Goal: Task Accomplishment & Management: Manage account settings

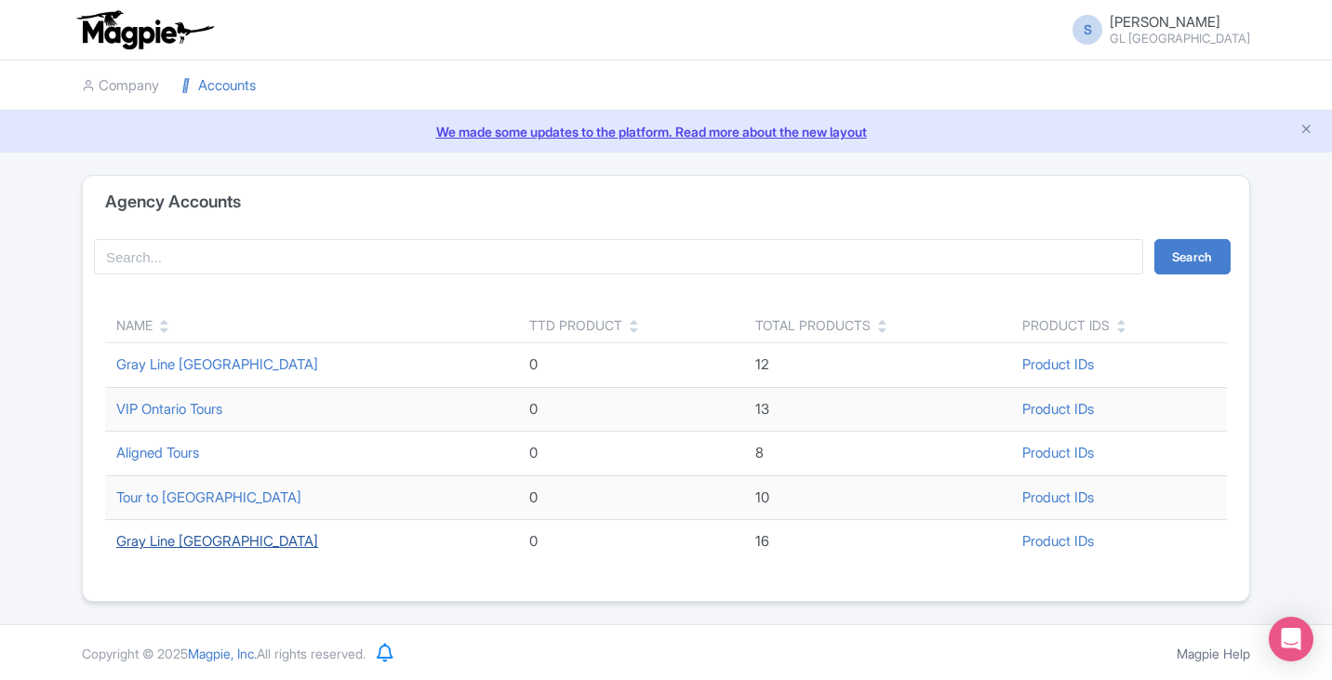
click at [198, 543] on link "Gray Line [GEOGRAPHIC_DATA]" at bounding box center [217, 541] width 202 height 18
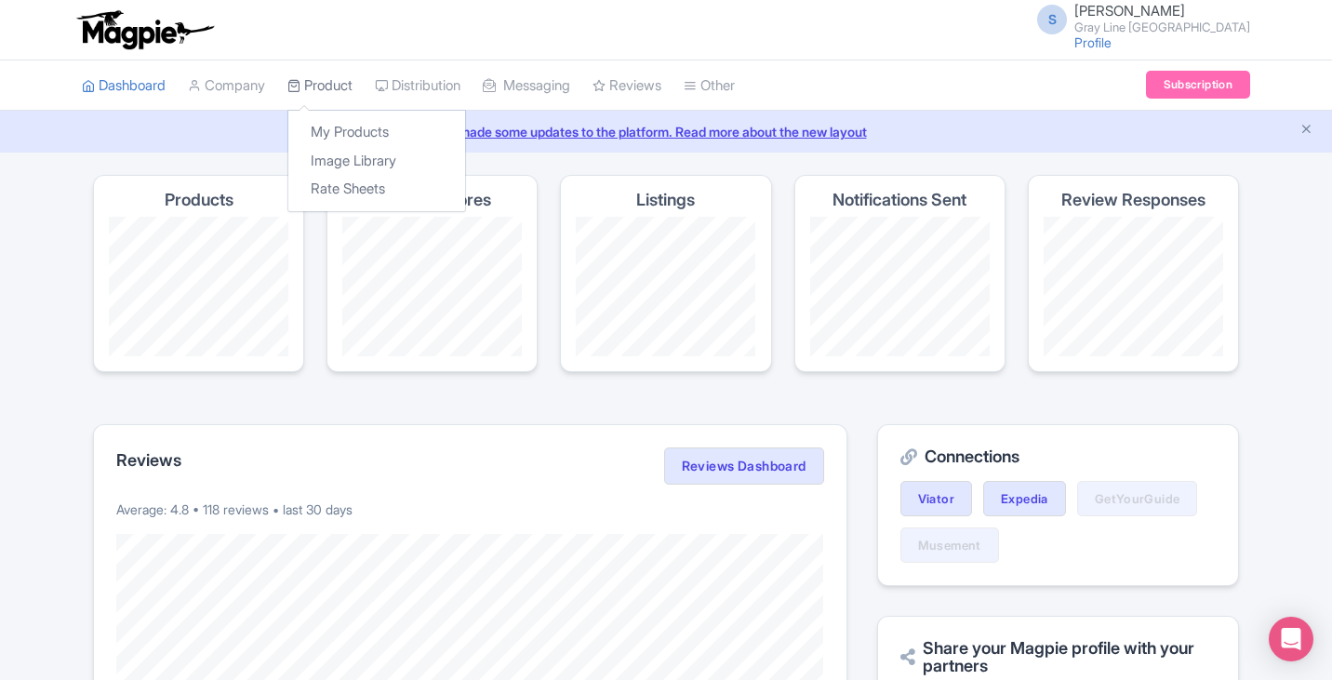
click at [328, 80] on link "Product" at bounding box center [319, 85] width 65 height 51
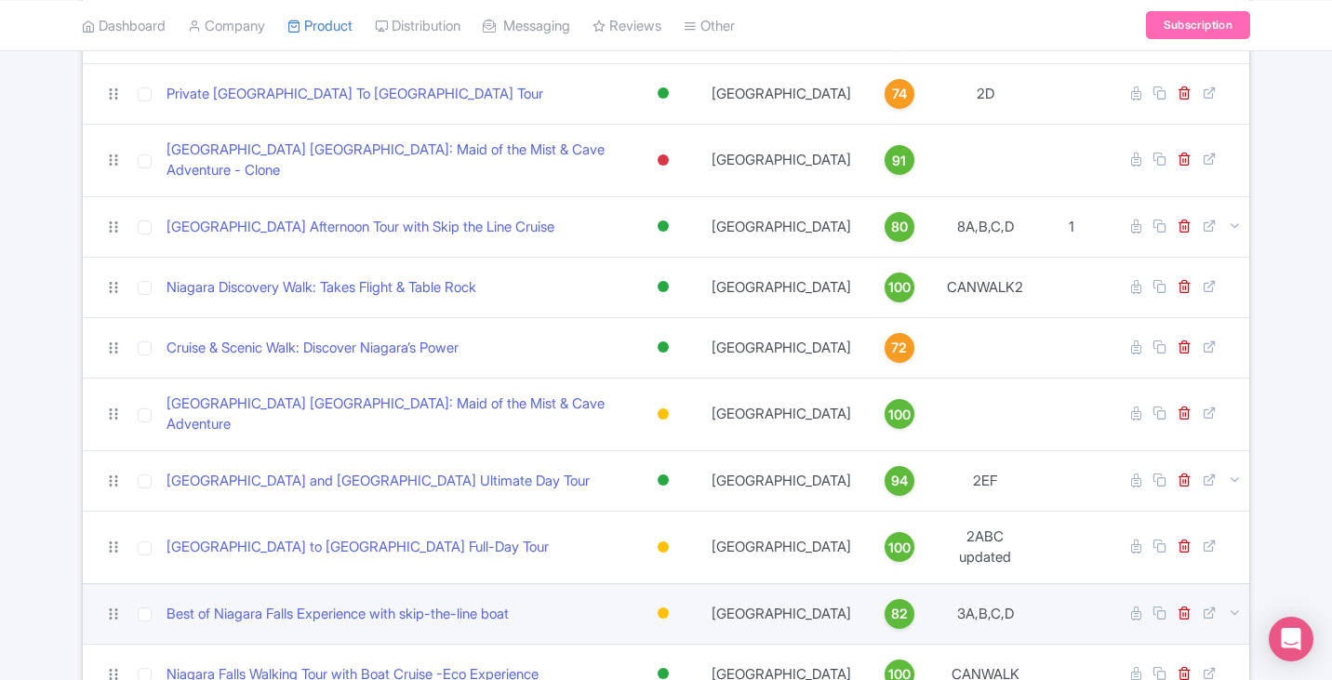
scroll to position [465, 0]
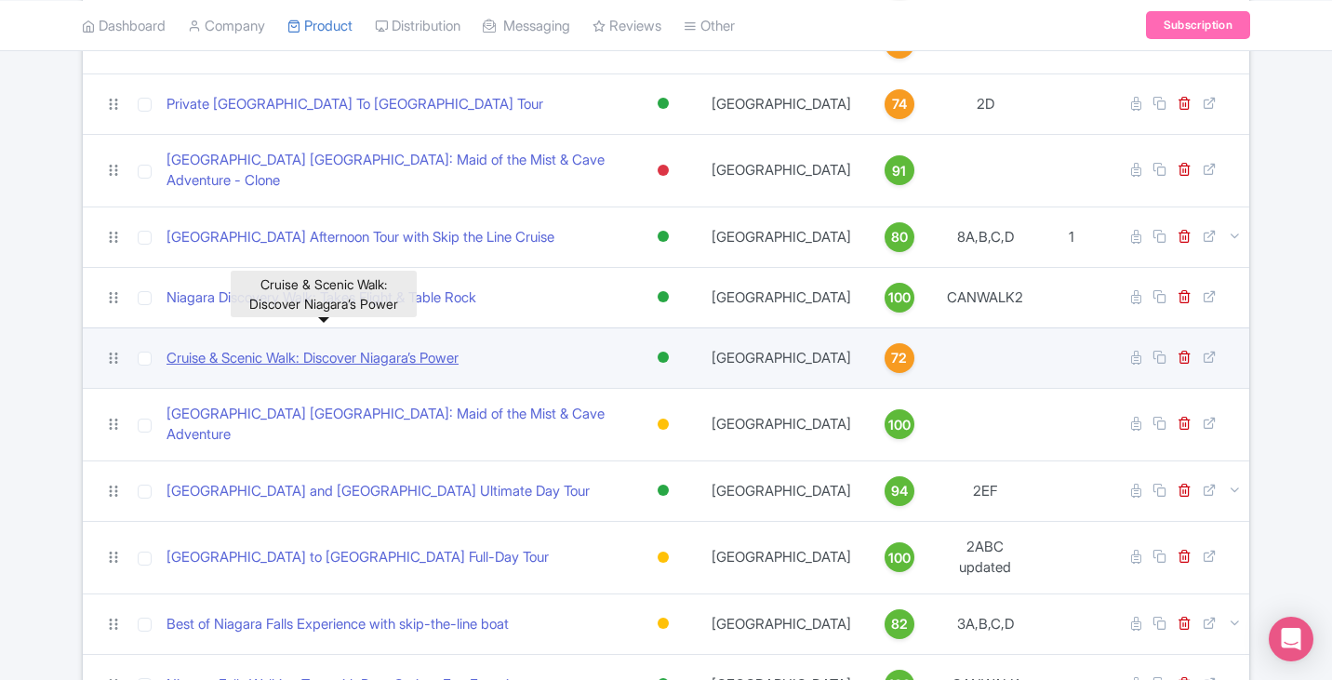
click at [396, 348] on link "Cruise & Scenic Walk: Discover Niagara’s Power" at bounding box center [313, 358] width 292 height 21
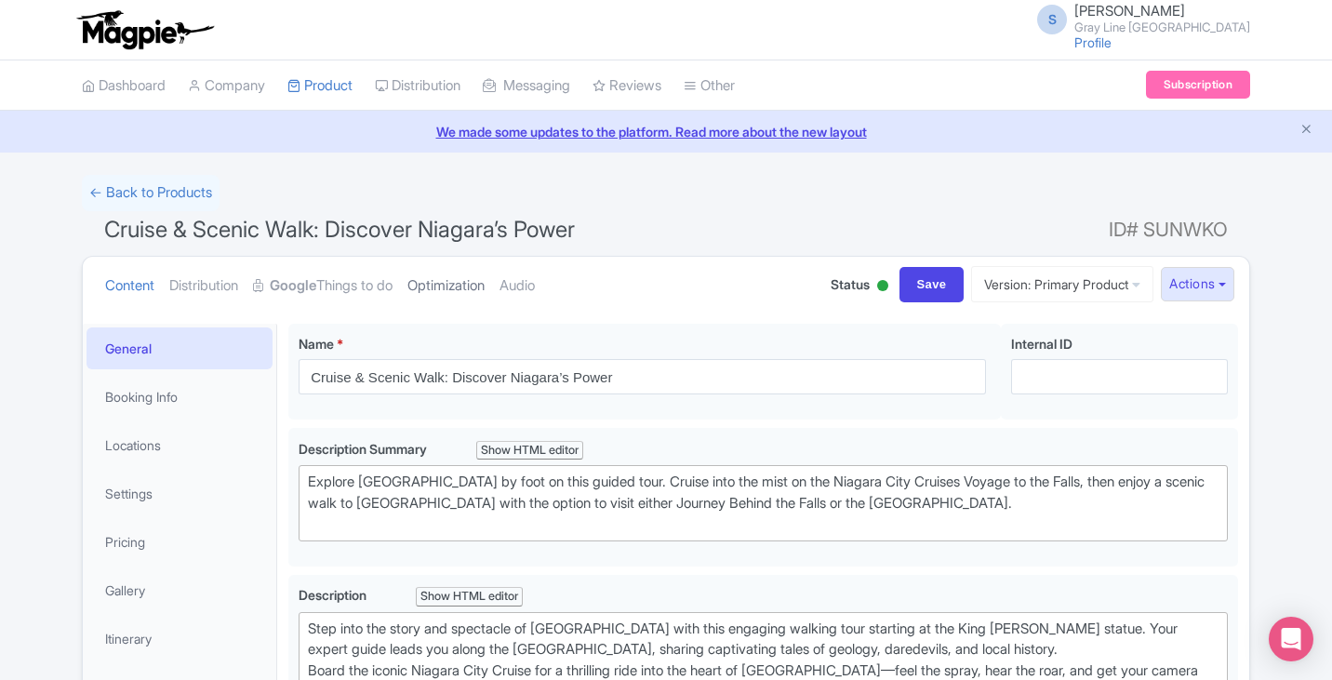
click at [474, 277] on link "Optimization" at bounding box center [445, 286] width 77 height 59
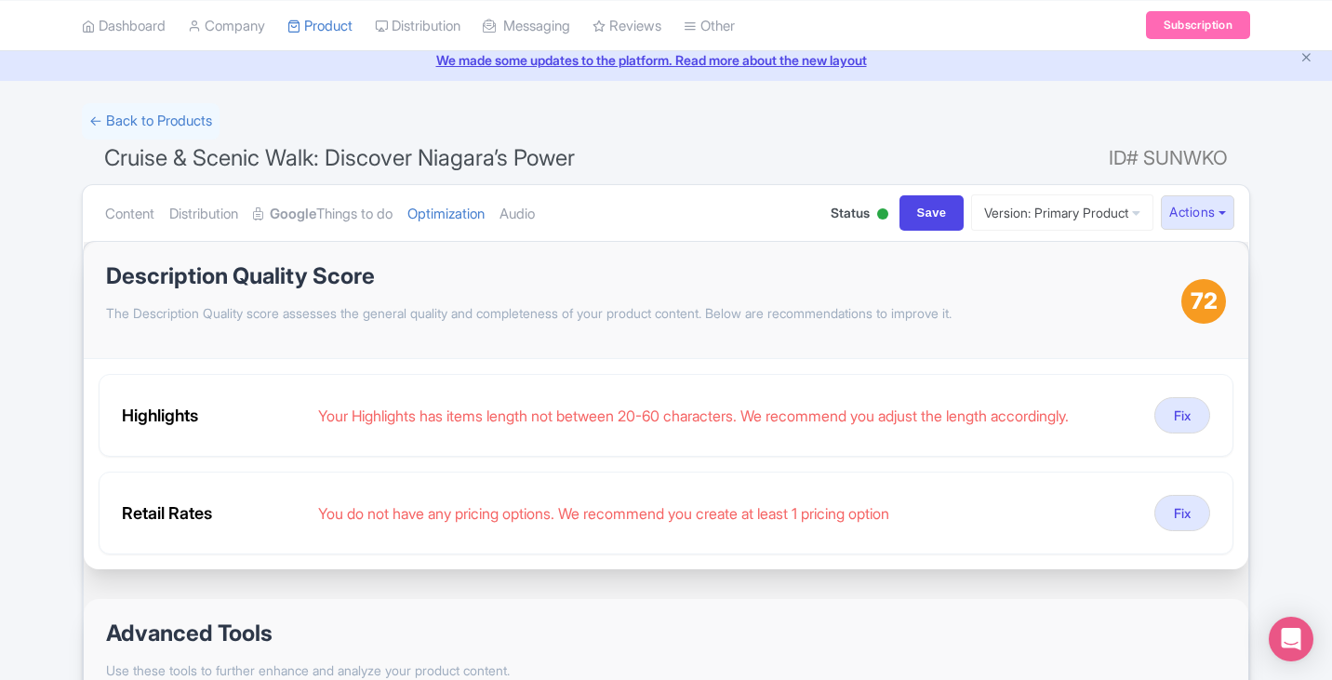
scroll to position [93, 0]
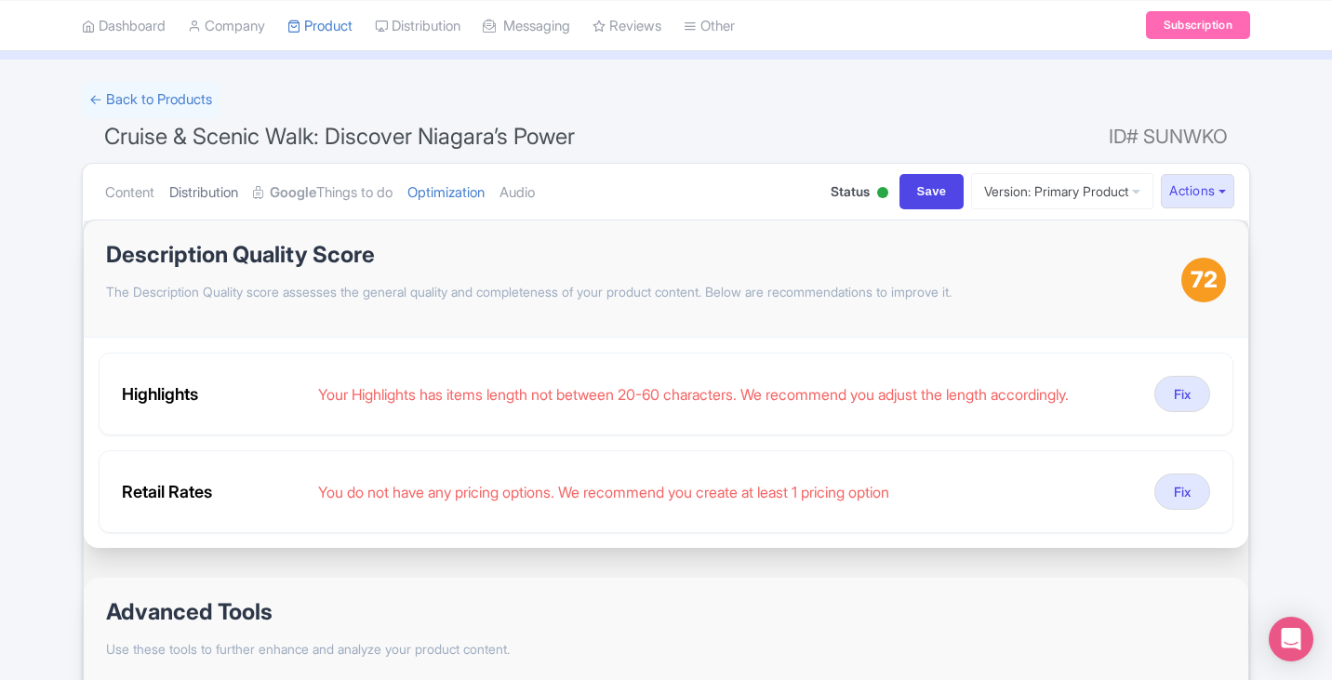
click at [191, 196] on link "Distribution" at bounding box center [203, 193] width 69 height 59
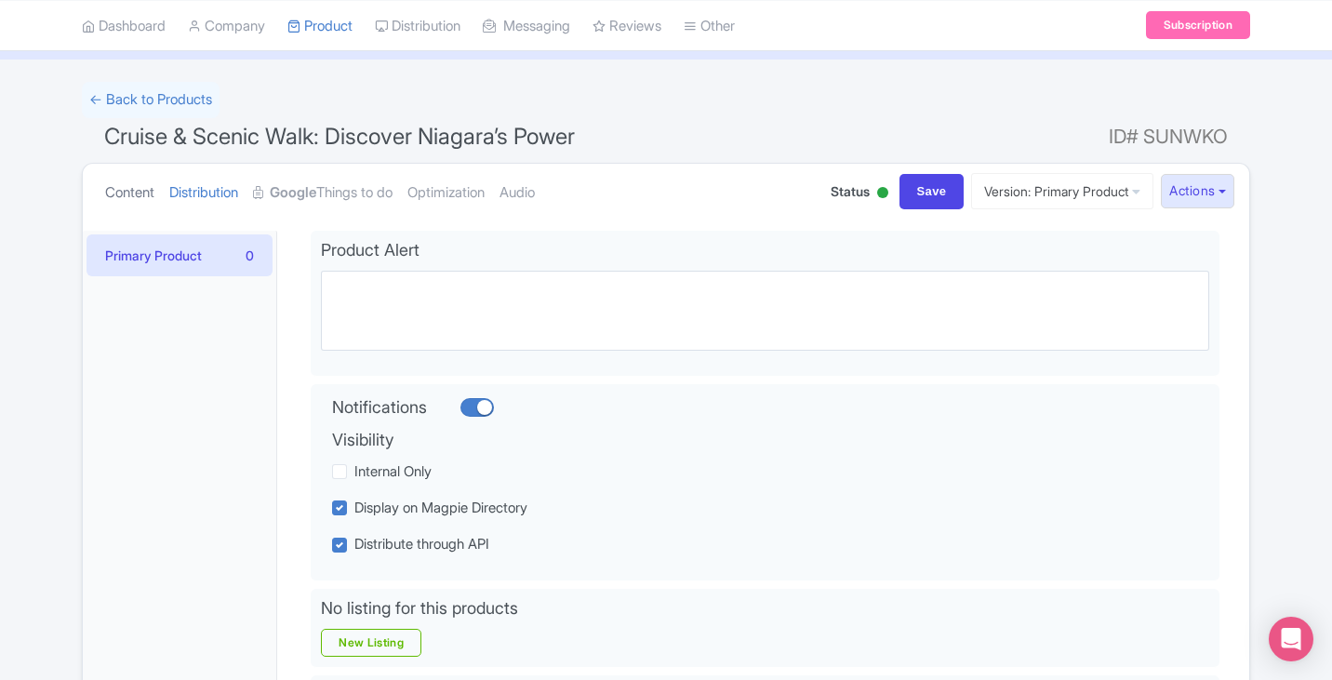
click at [112, 183] on link "Content" at bounding box center [129, 193] width 49 height 59
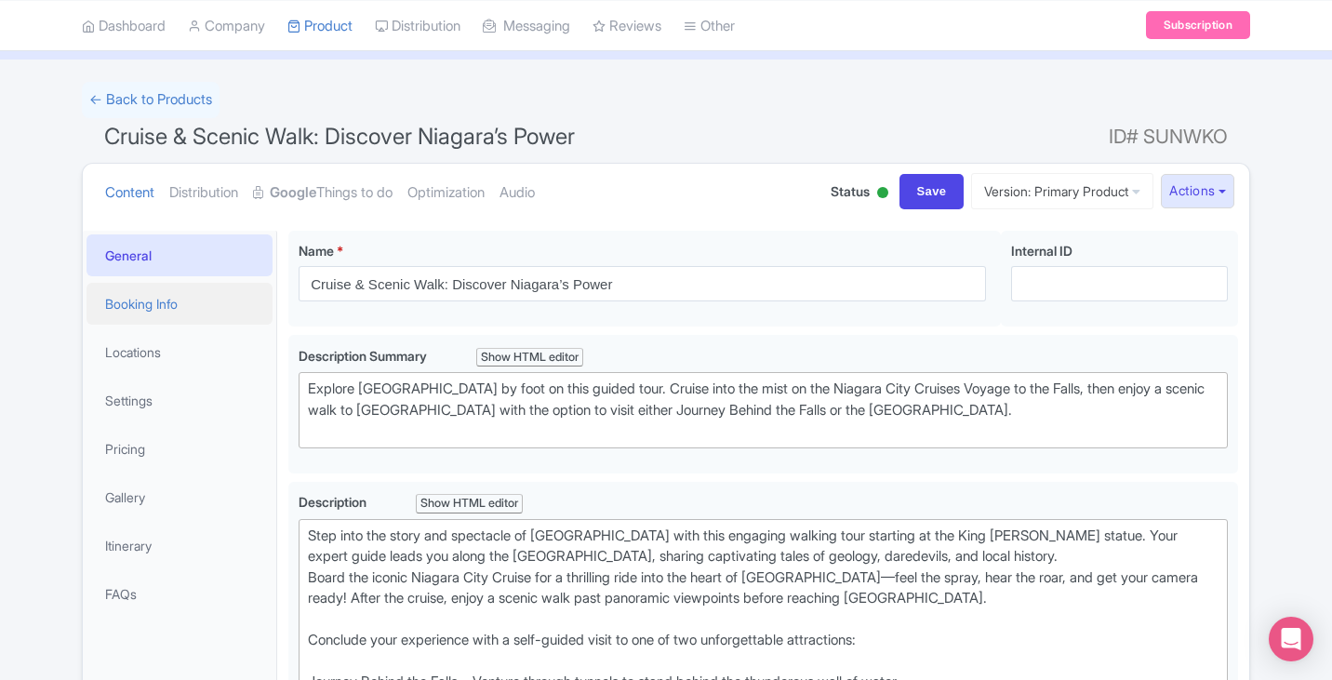
click at [171, 294] on link "Booking Info" at bounding box center [180, 304] width 186 height 42
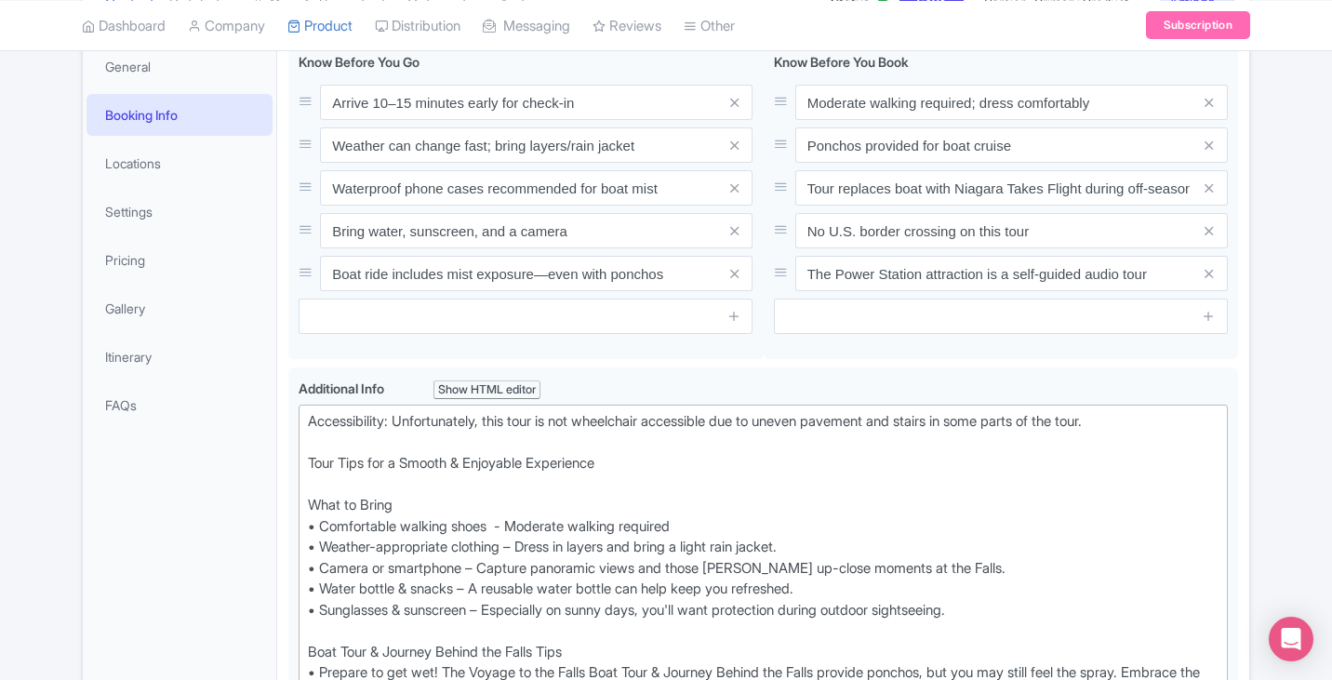
scroll to position [186, 0]
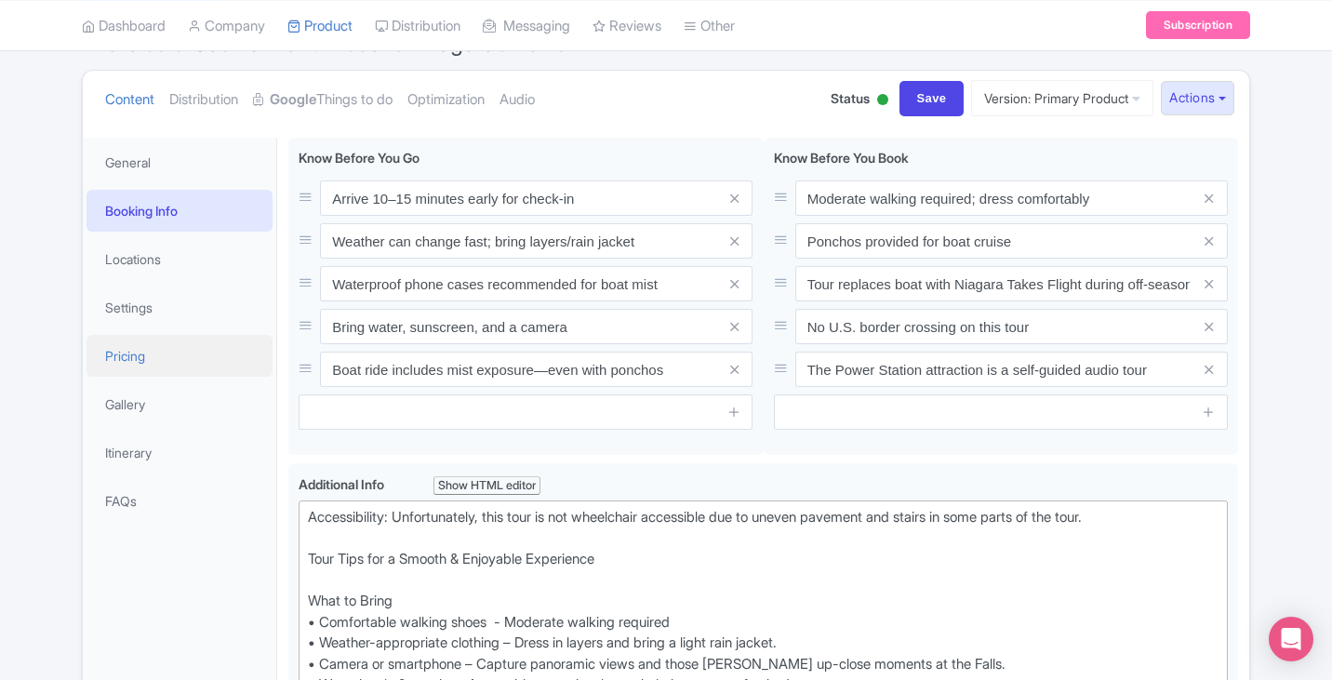
click at [151, 360] on link "Pricing" at bounding box center [180, 356] width 186 height 42
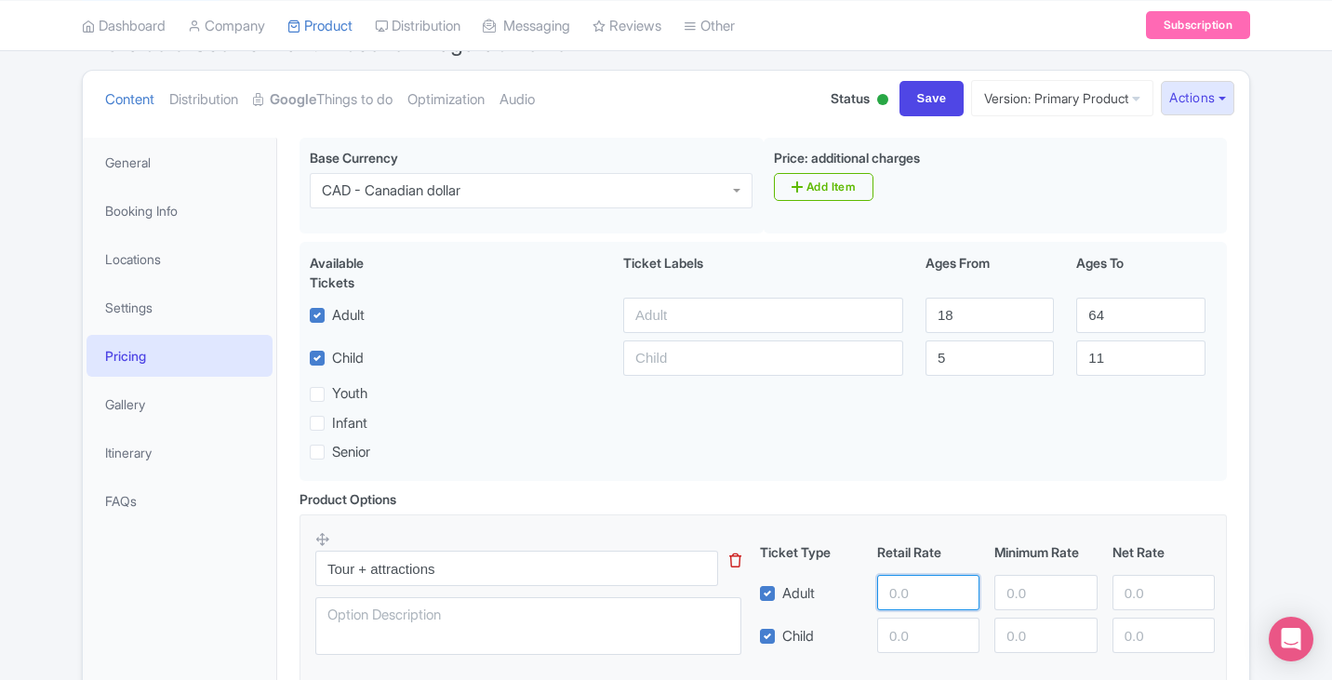
click at [922, 589] on input "number" at bounding box center [928, 592] width 102 height 35
type input "139"
type input "129"
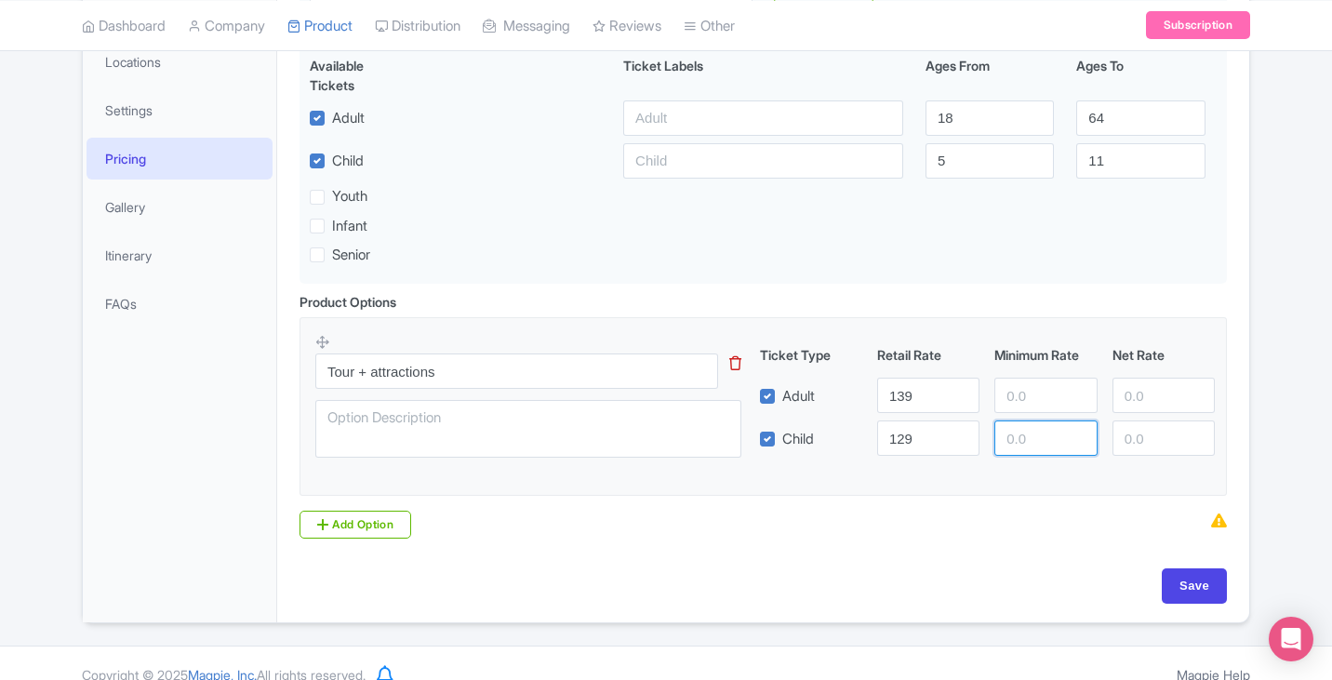
scroll to position [406, 0]
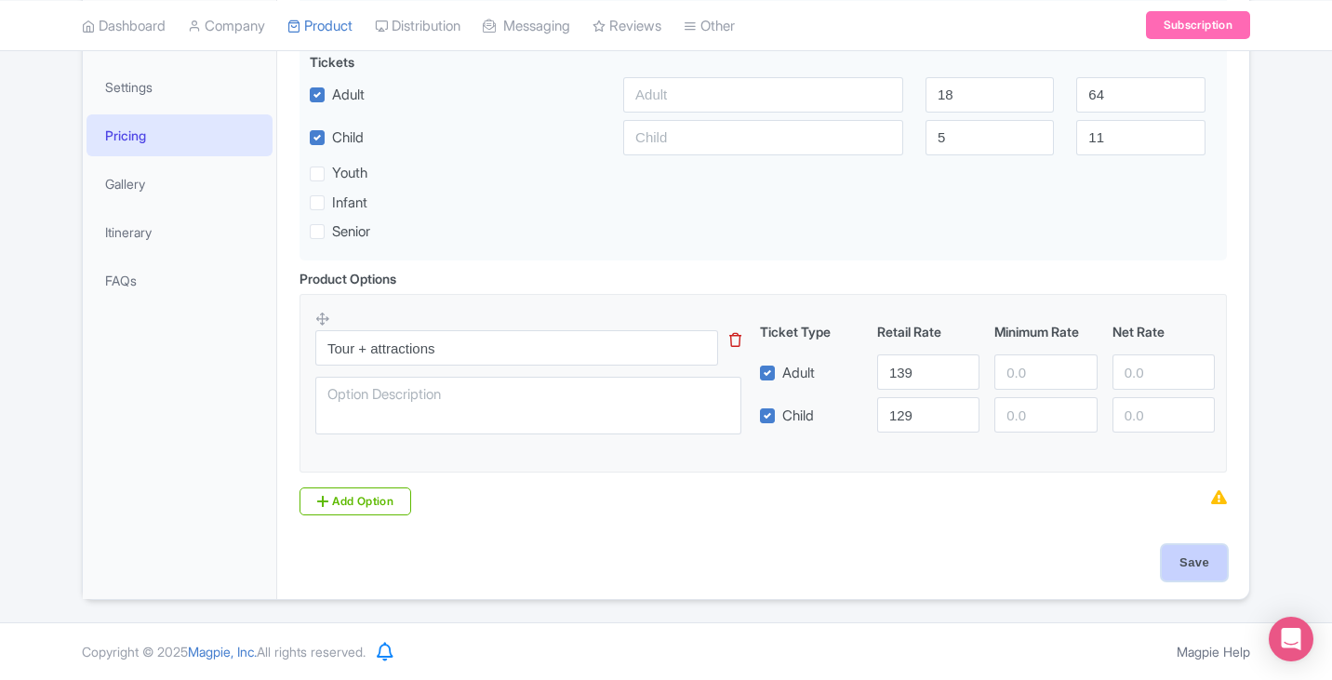
click at [1207, 566] on input "Save" at bounding box center [1194, 562] width 65 height 35
type input "Saving..."
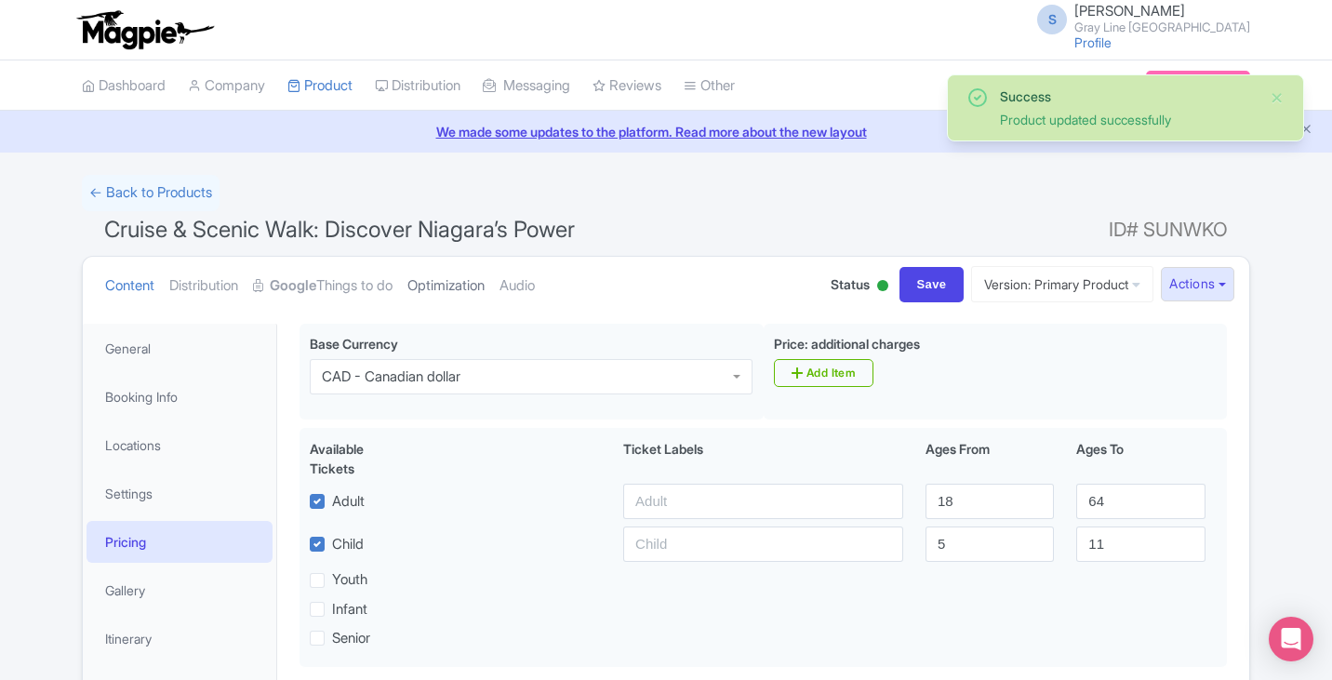
click at [481, 282] on link "Optimization" at bounding box center [445, 286] width 77 height 59
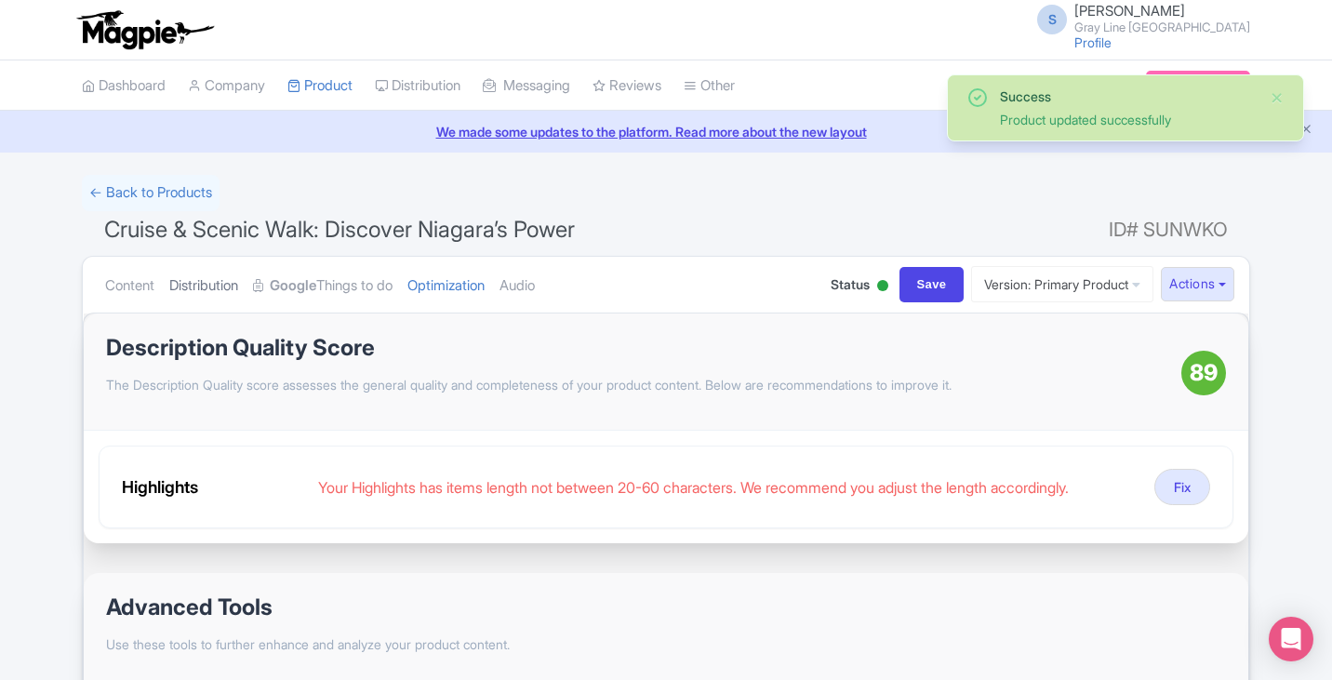
click at [208, 281] on link "Distribution" at bounding box center [203, 286] width 69 height 59
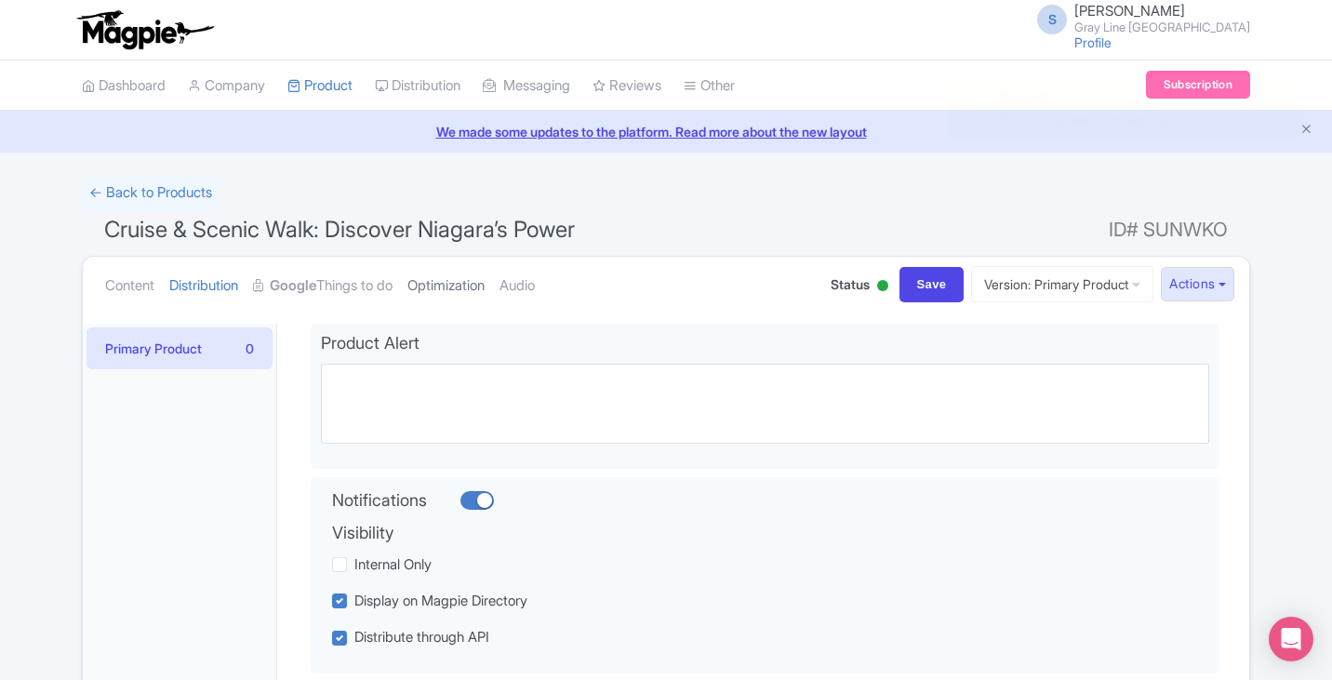
click at [446, 287] on link "Optimization" at bounding box center [445, 286] width 77 height 59
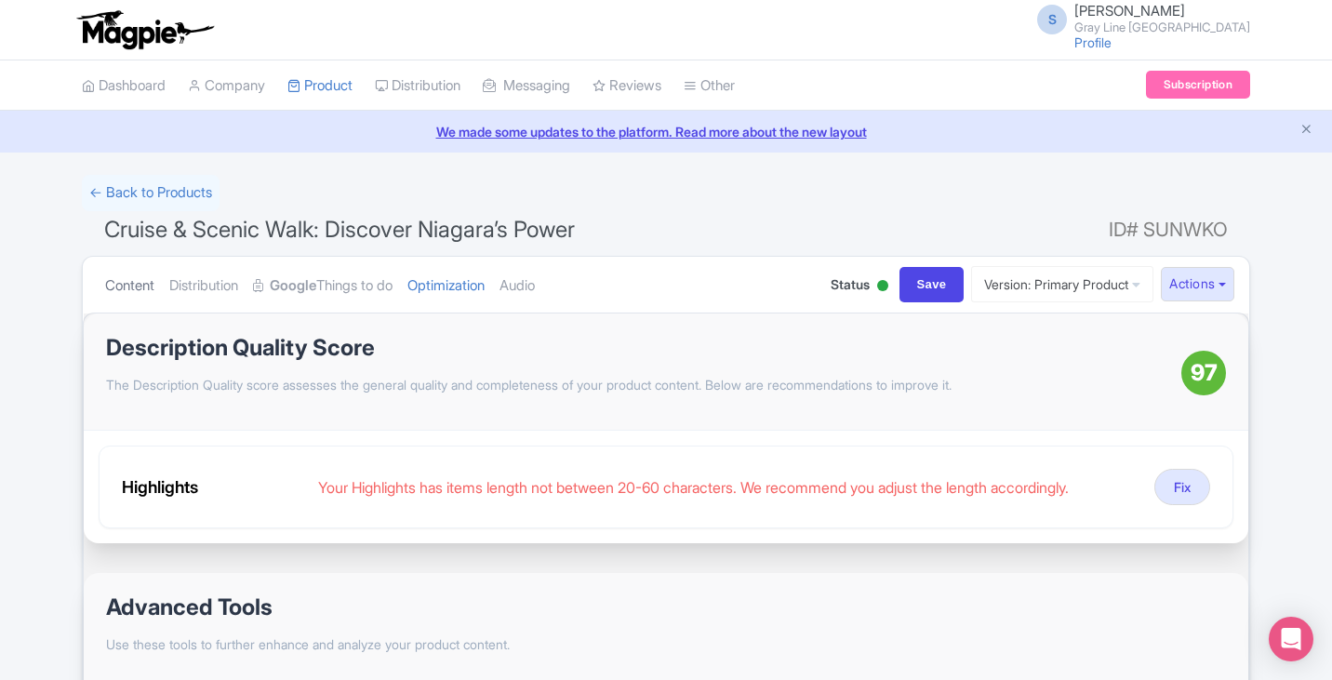
click at [138, 286] on link "Content" at bounding box center [129, 286] width 49 height 59
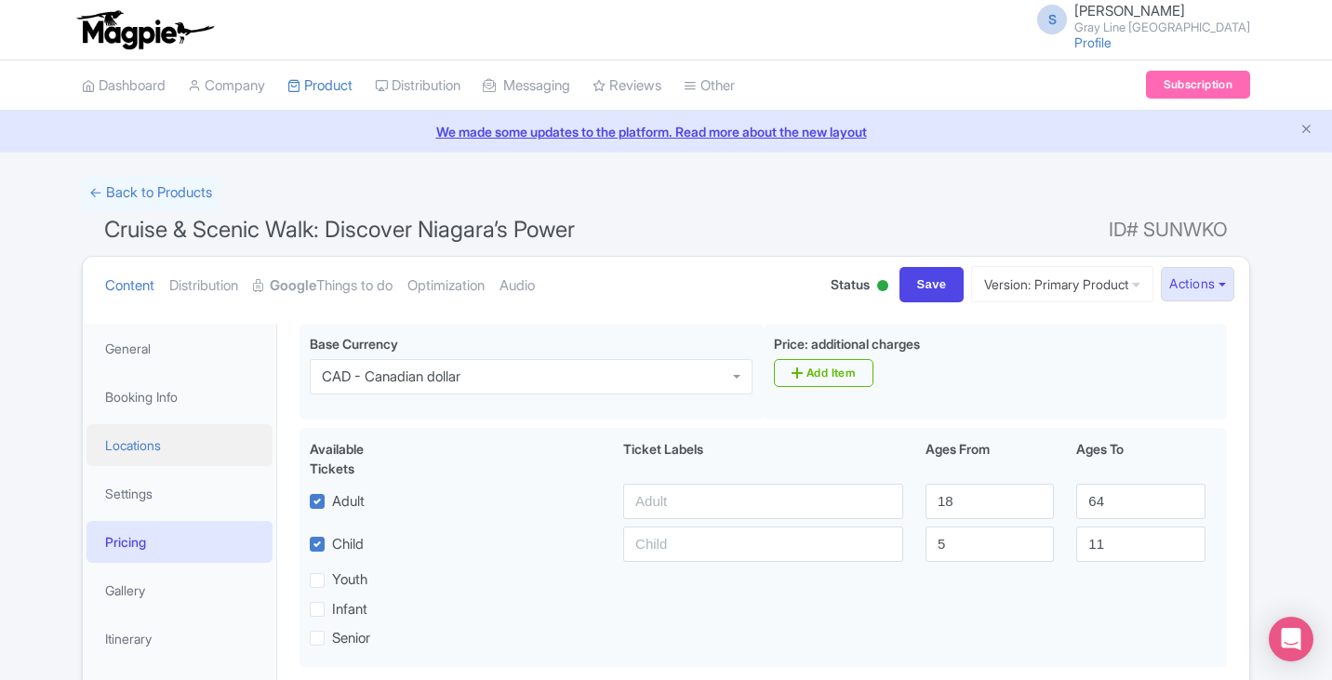
scroll to position [93, 0]
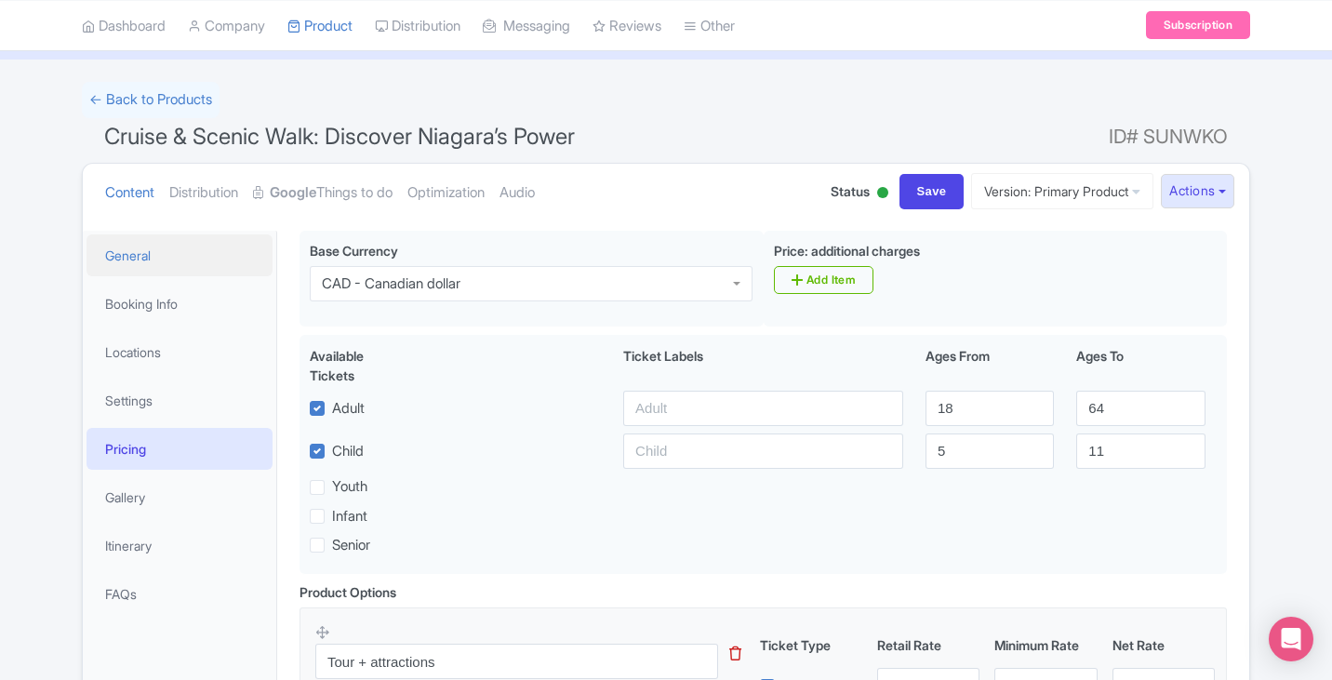
click at [154, 264] on link "General" at bounding box center [180, 255] width 186 height 42
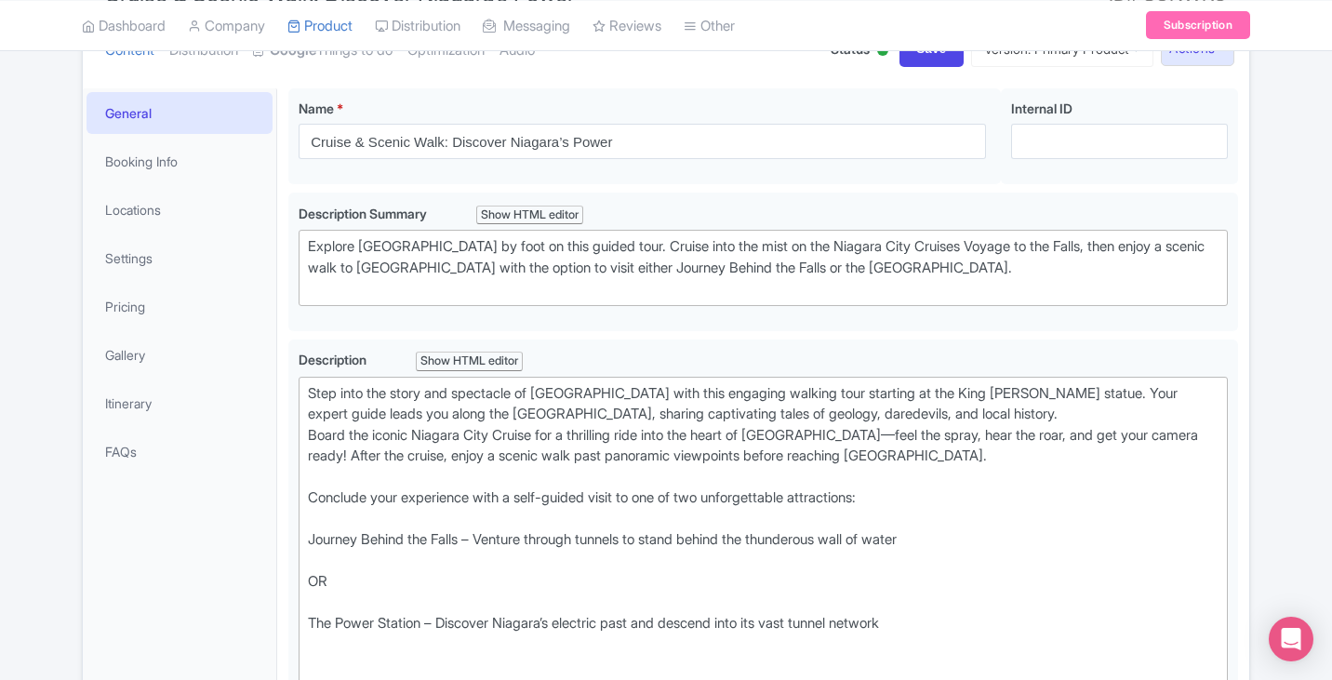
scroll to position [186, 0]
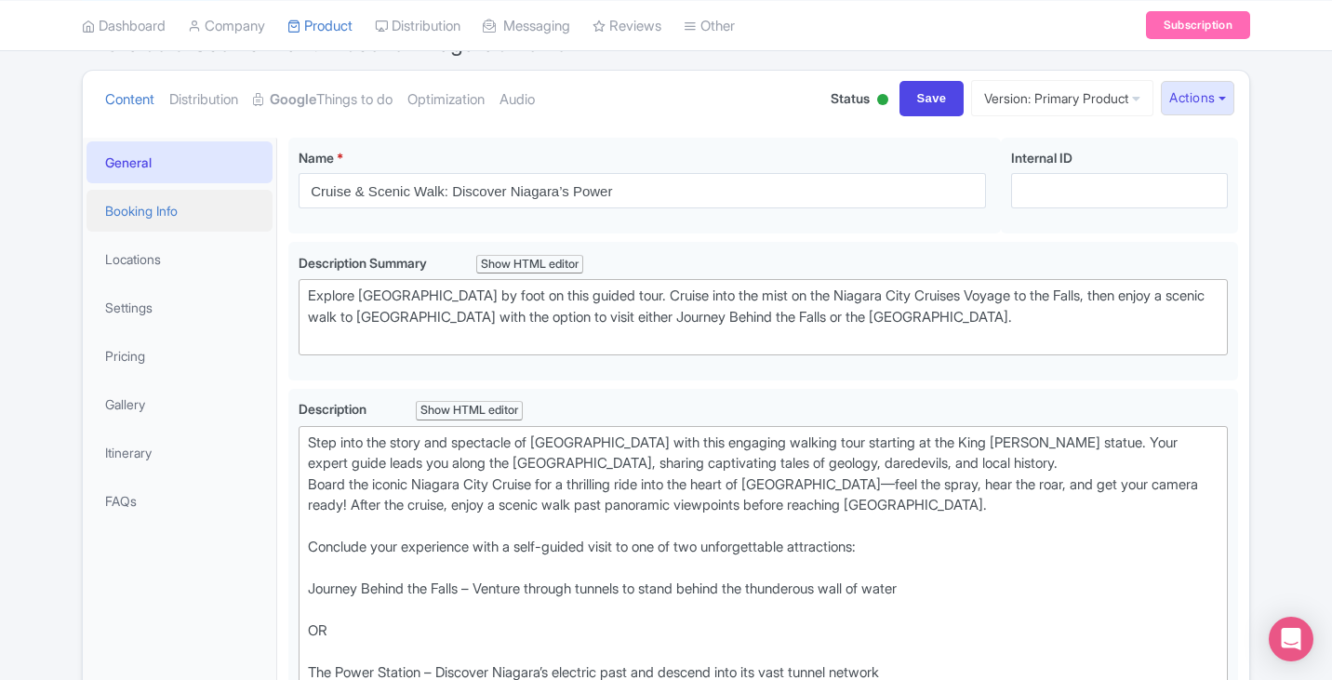
click at [144, 203] on link "Booking Info" at bounding box center [180, 211] width 186 height 42
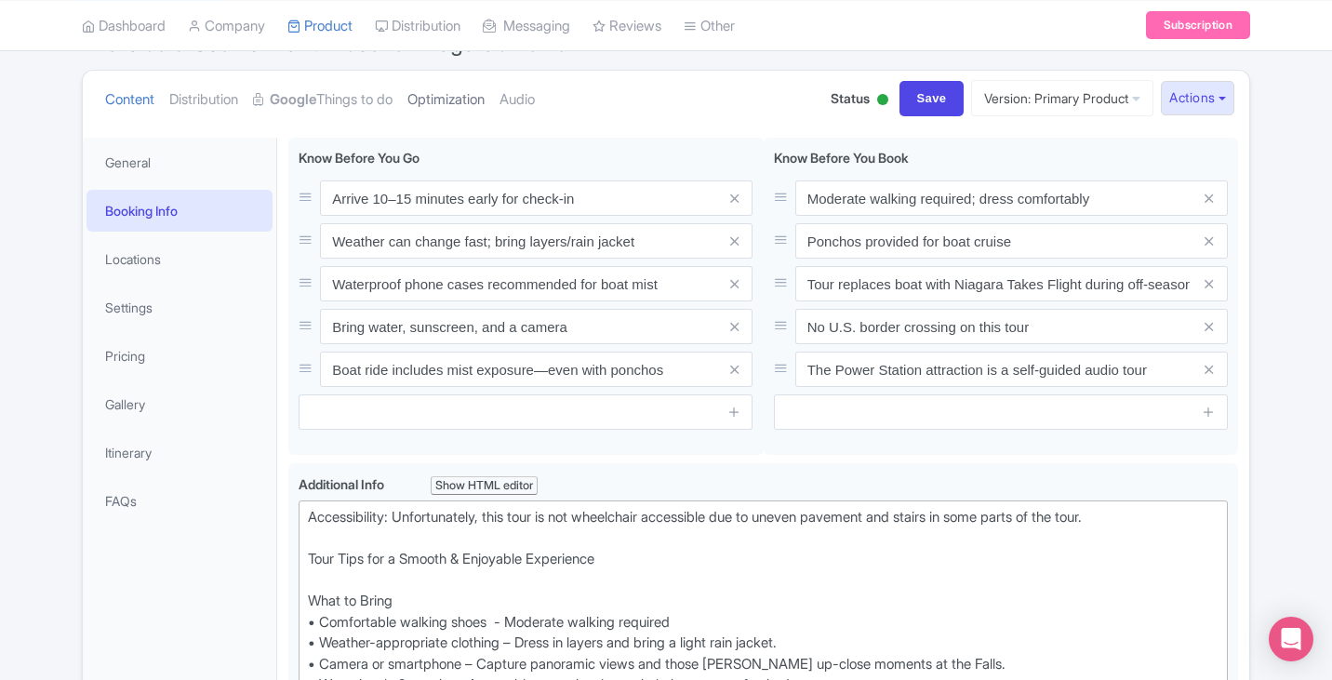
click at [445, 113] on link "Optimization" at bounding box center [445, 100] width 77 height 59
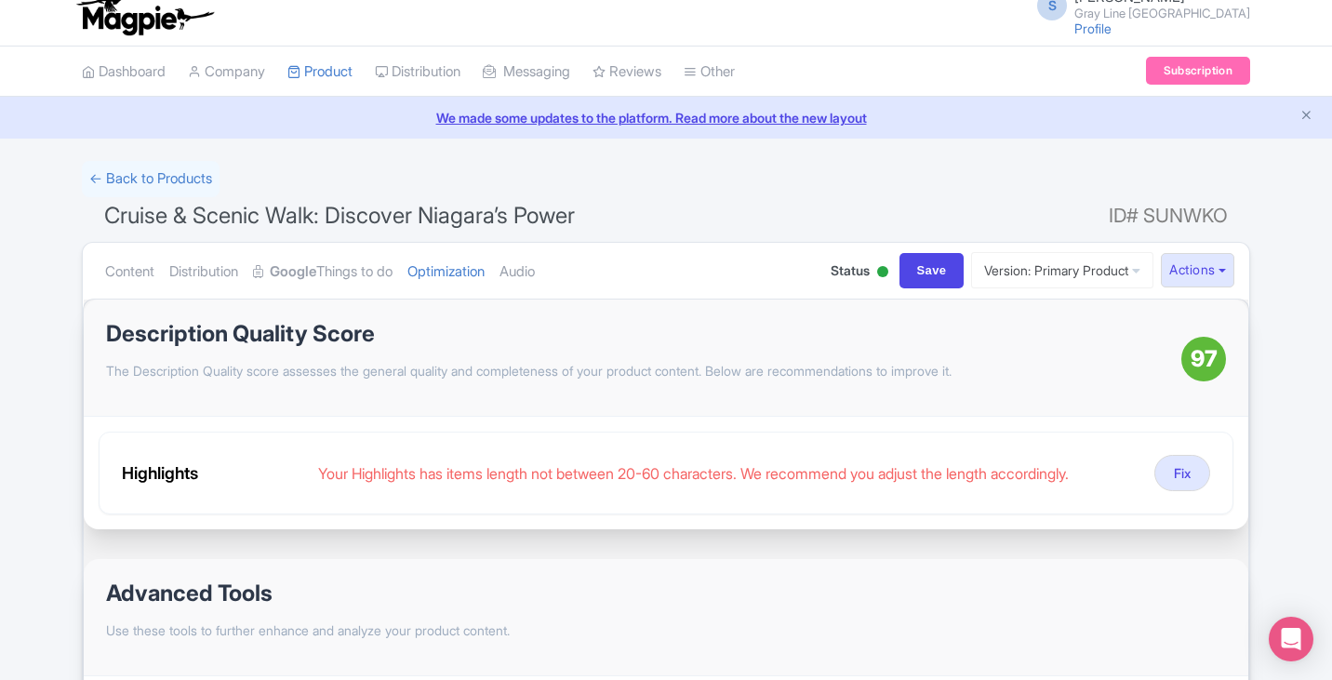
scroll to position [0, 0]
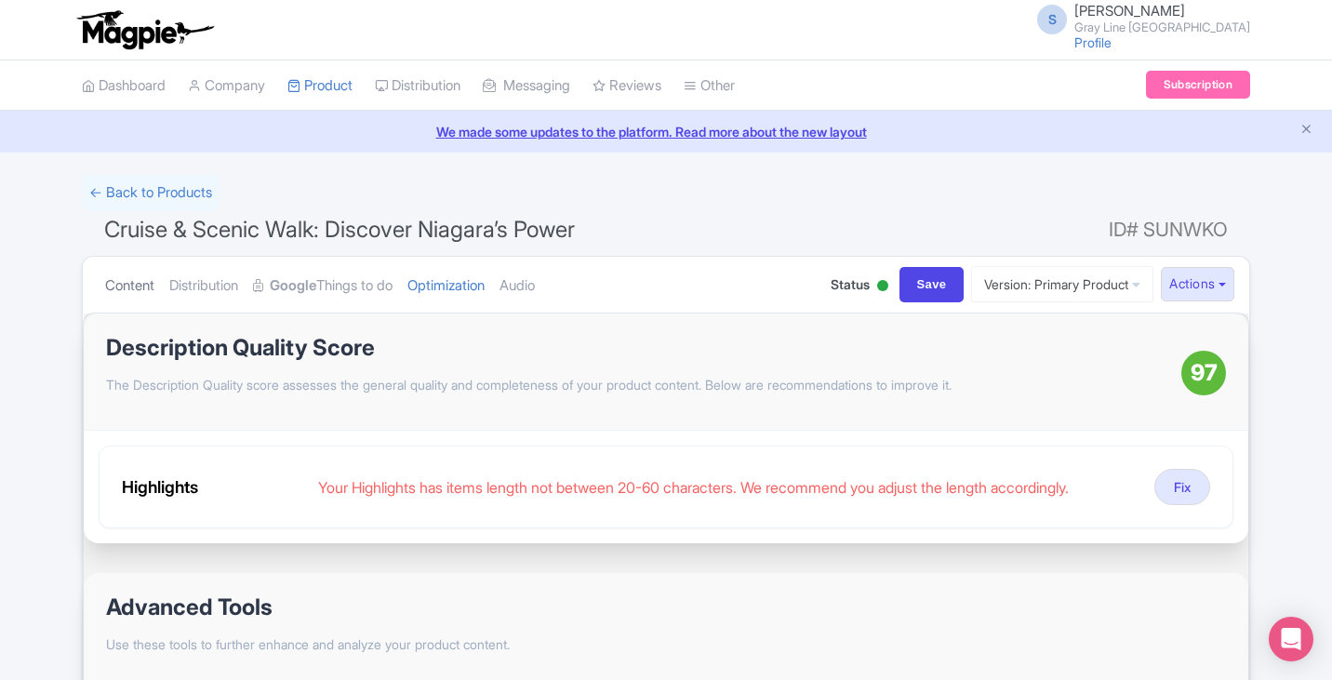
click at [130, 284] on link "Content" at bounding box center [129, 286] width 49 height 59
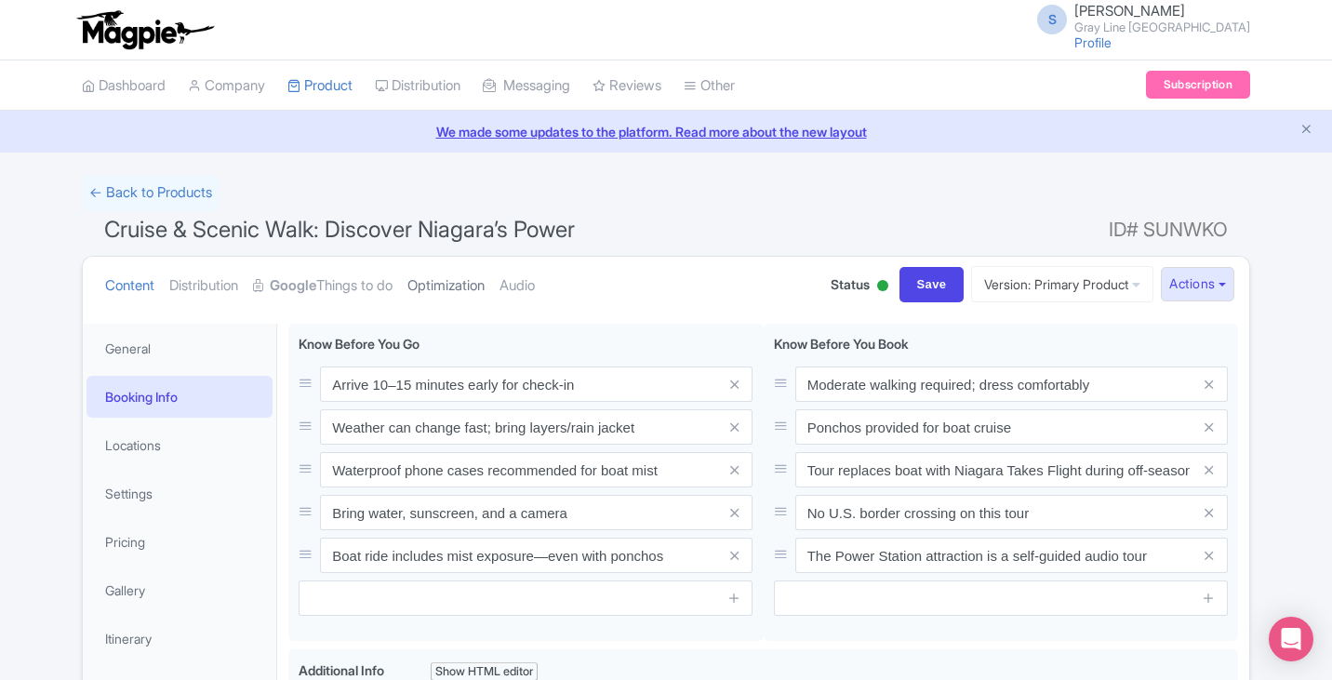
click at [455, 277] on link "Optimization" at bounding box center [445, 286] width 77 height 59
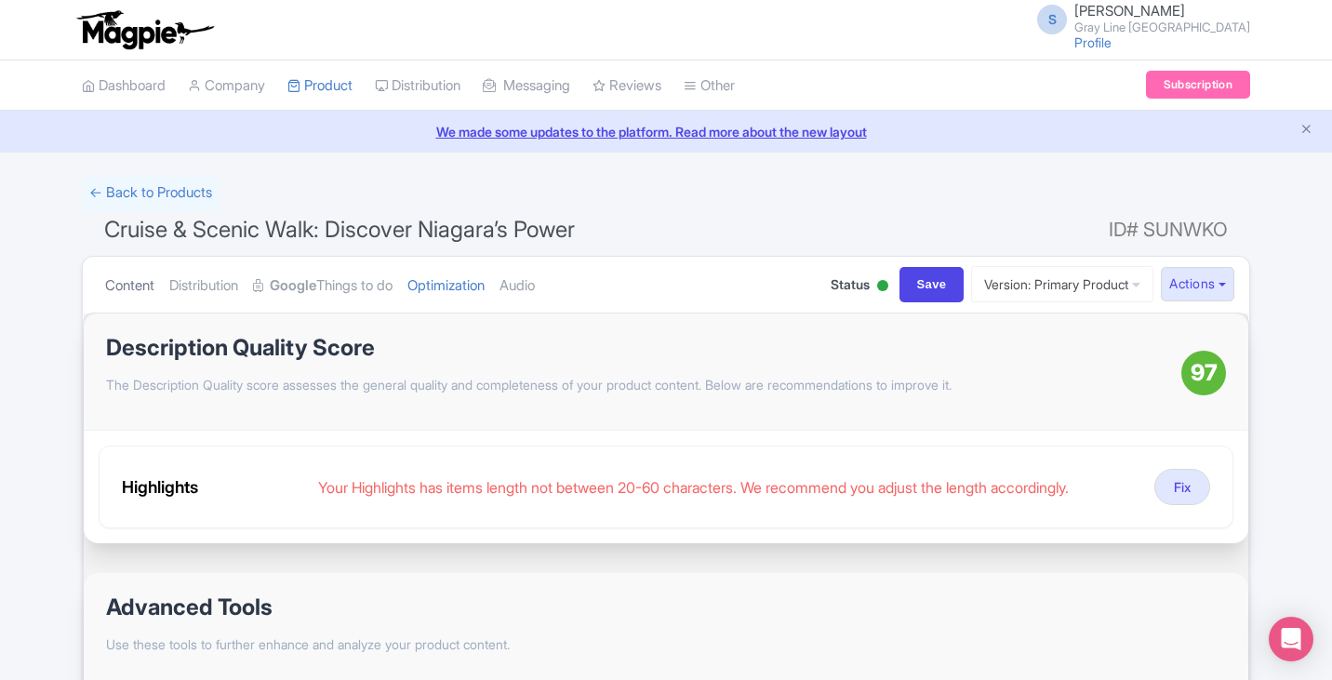
click at [135, 278] on link "Content" at bounding box center [129, 286] width 49 height 59
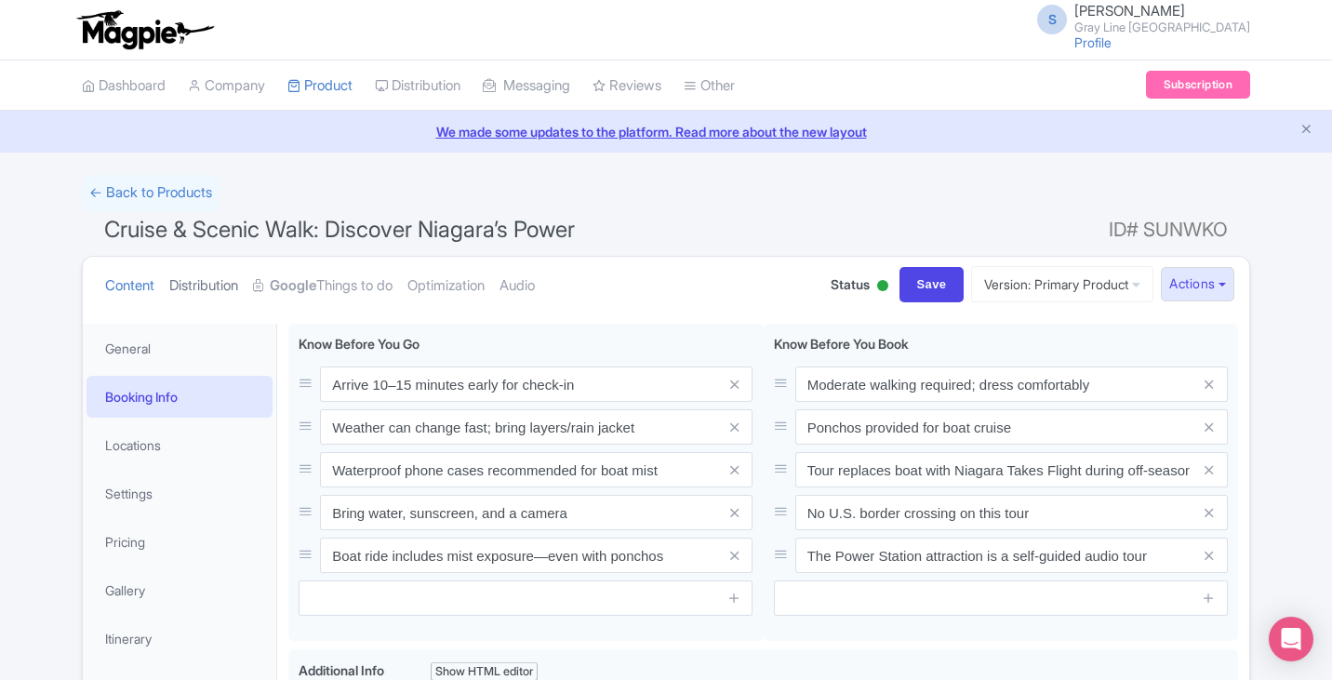
click at [214, 278] on link "Distribution" at bounding box center [203, 286] width 69 height 59
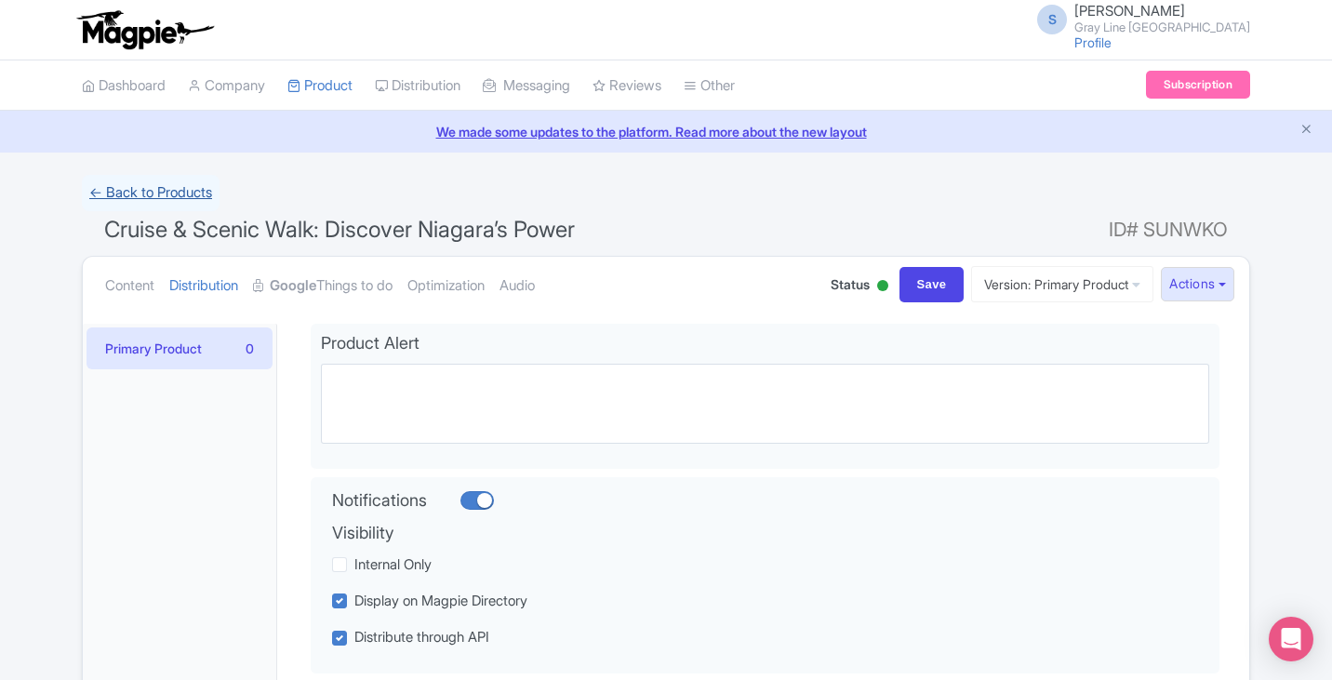
click at [149, 197] on link "← Back to Products" at bounding box center [151, 193] width 138 height 36
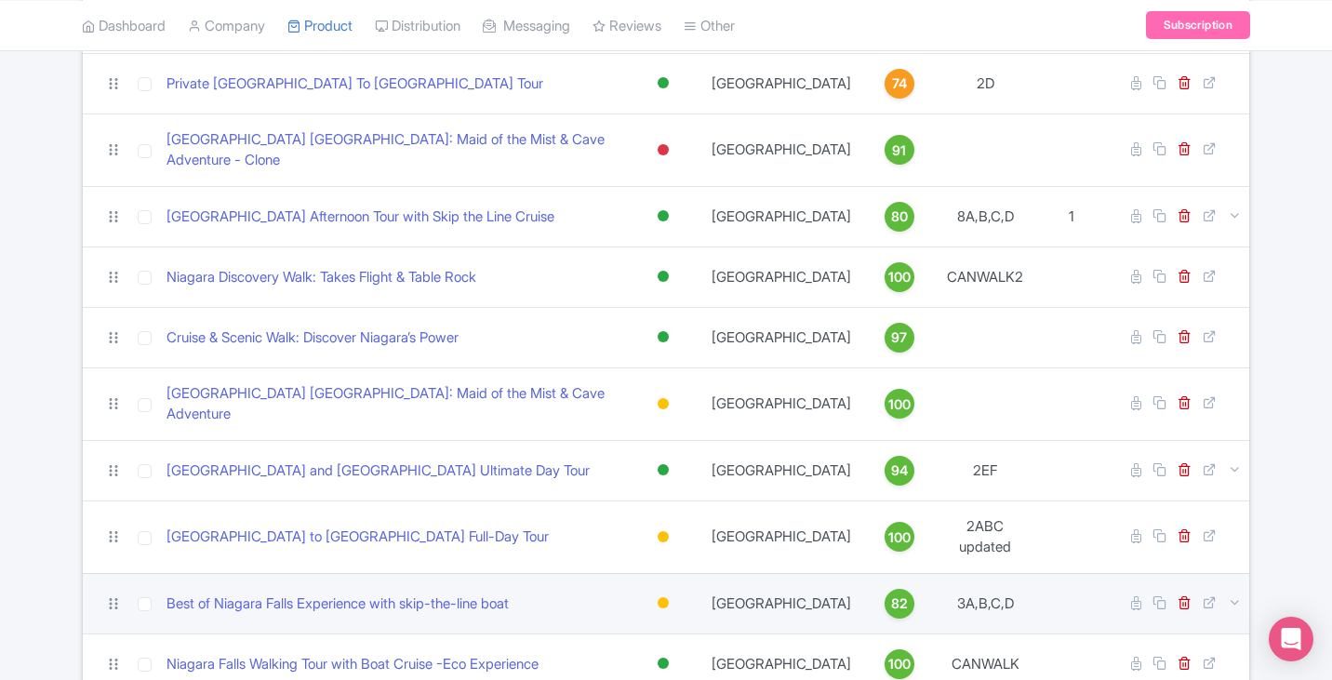
scroll to position [465, 0]
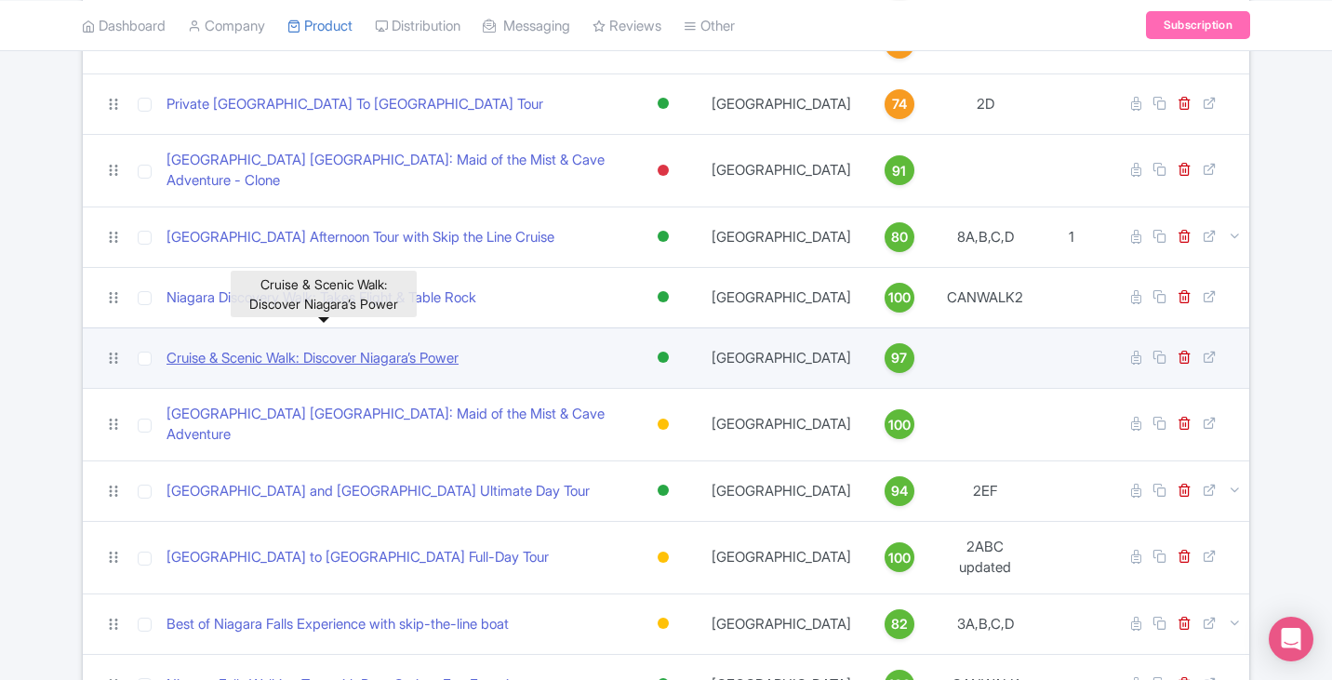
click at [390, 348] on link "Cruise & Scenic Walk: Discover Niagara’s Power" at bounding box center [313, 358] width 292 height 21
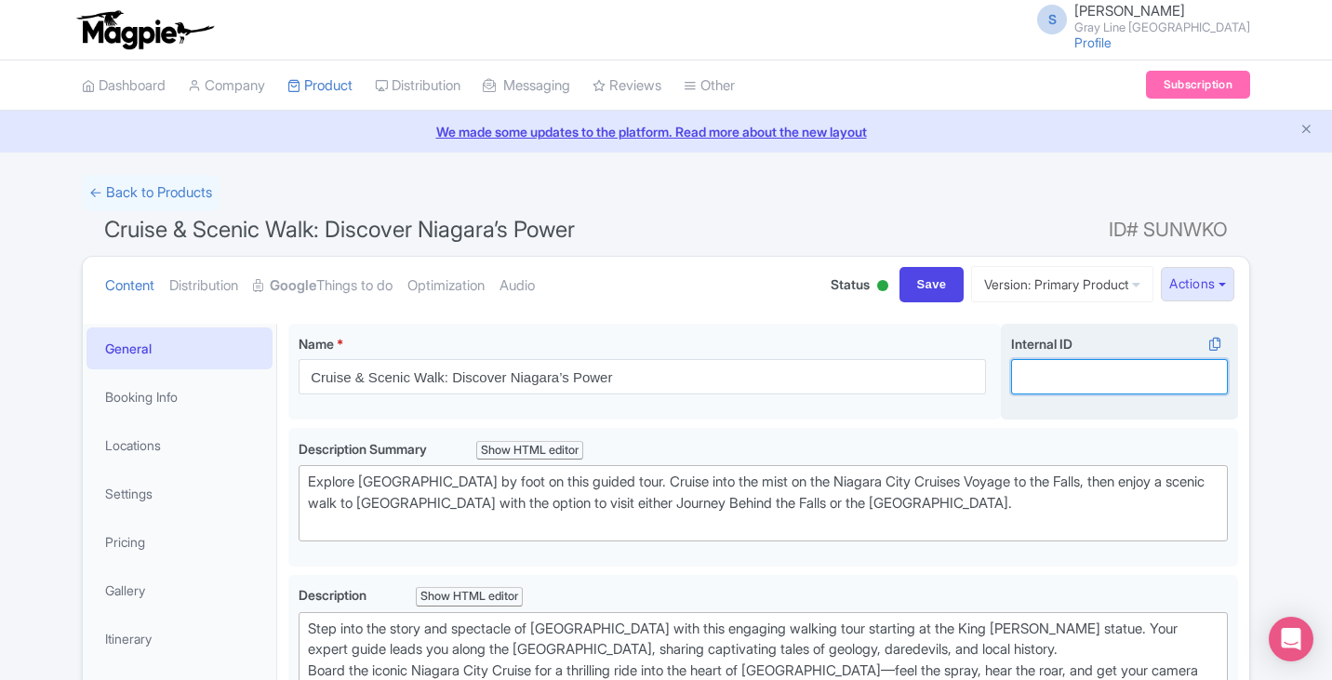
click at [1071, 359] on input "Internal ID i" at bounding box center [1119, 376] width 217 height 35
type input "CANWALK1"
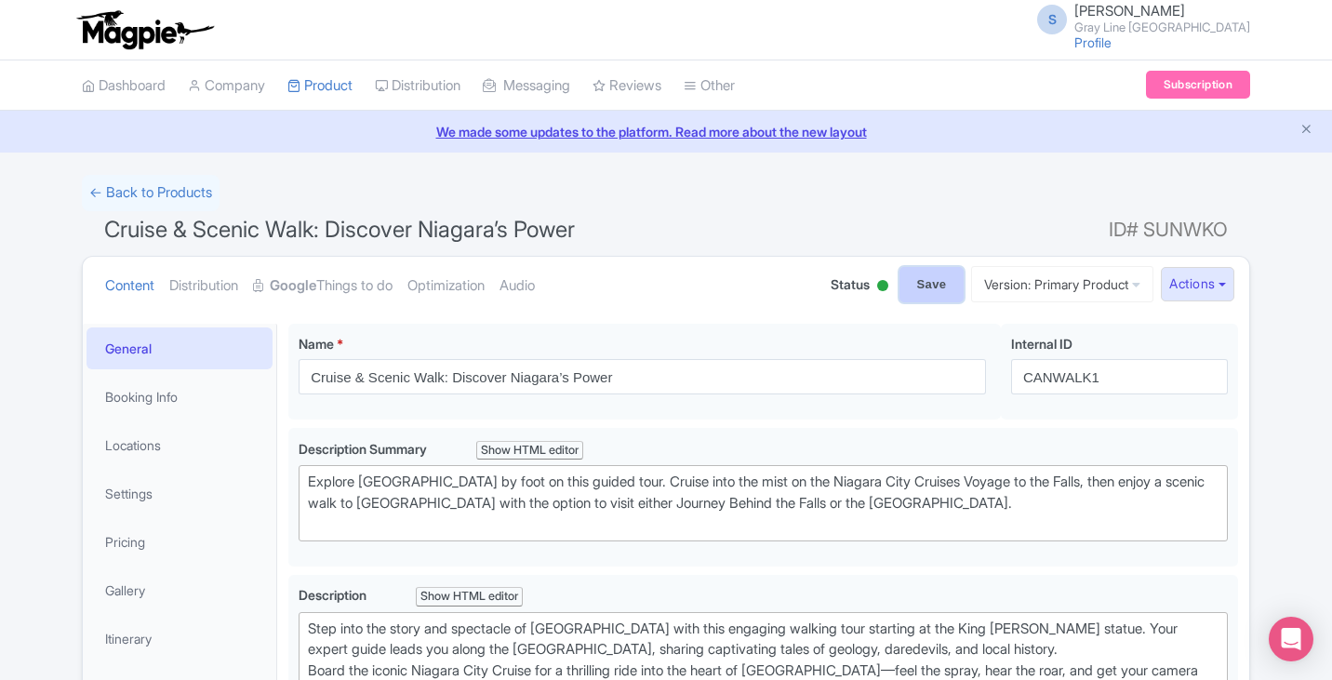
click at [926, 284] on input "Save" at bounding box center [932, 284] width 65 height 35
type input "Saving..."
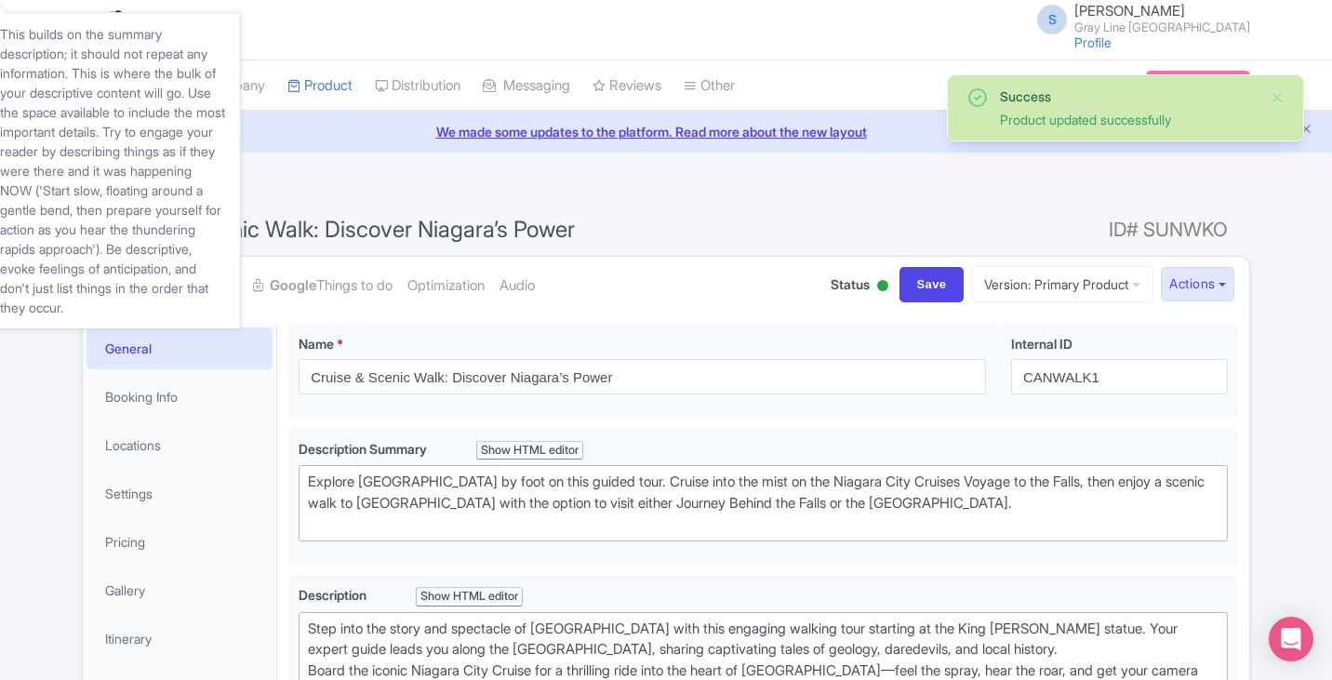
click at [329, 183] on div "← Back to Products" at bounding box center [666, 193] width 1168 height 36
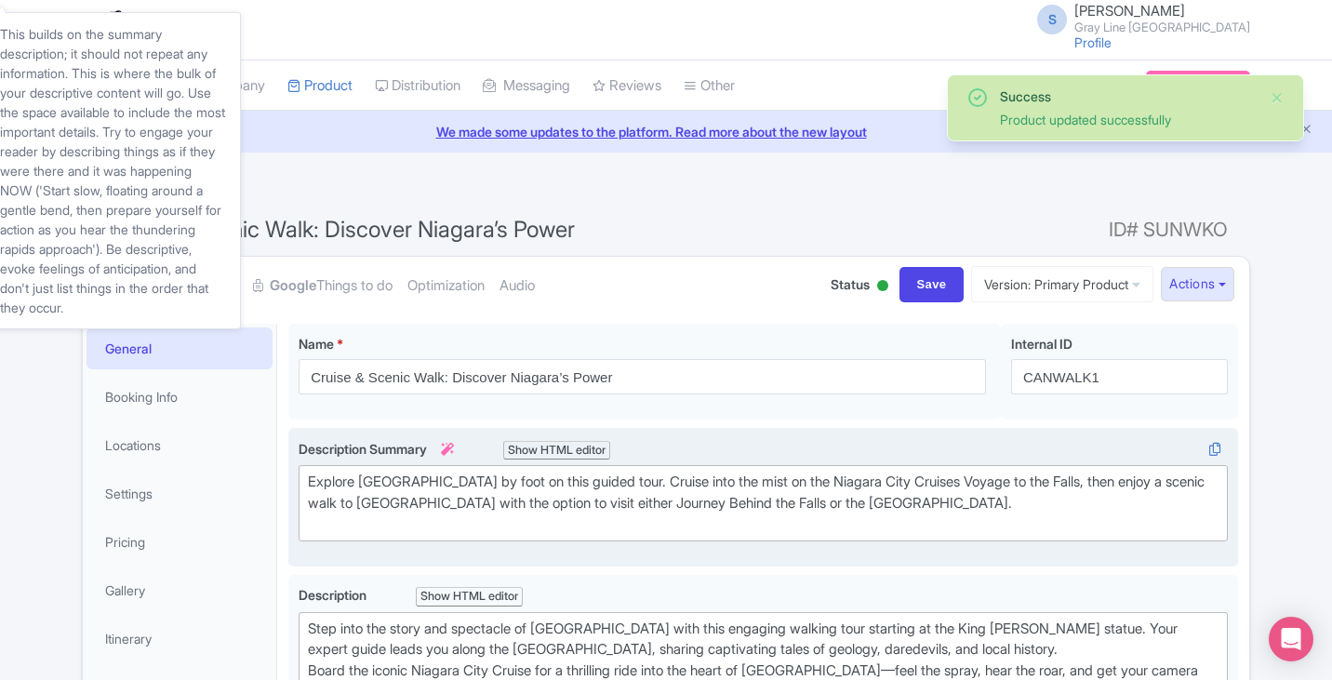
click at [473, 498] on div "Explore Niagara Falls by foot on this guided tour. Cruise into the mist on the …" at bounding box center [763, 503] width 911 height 63
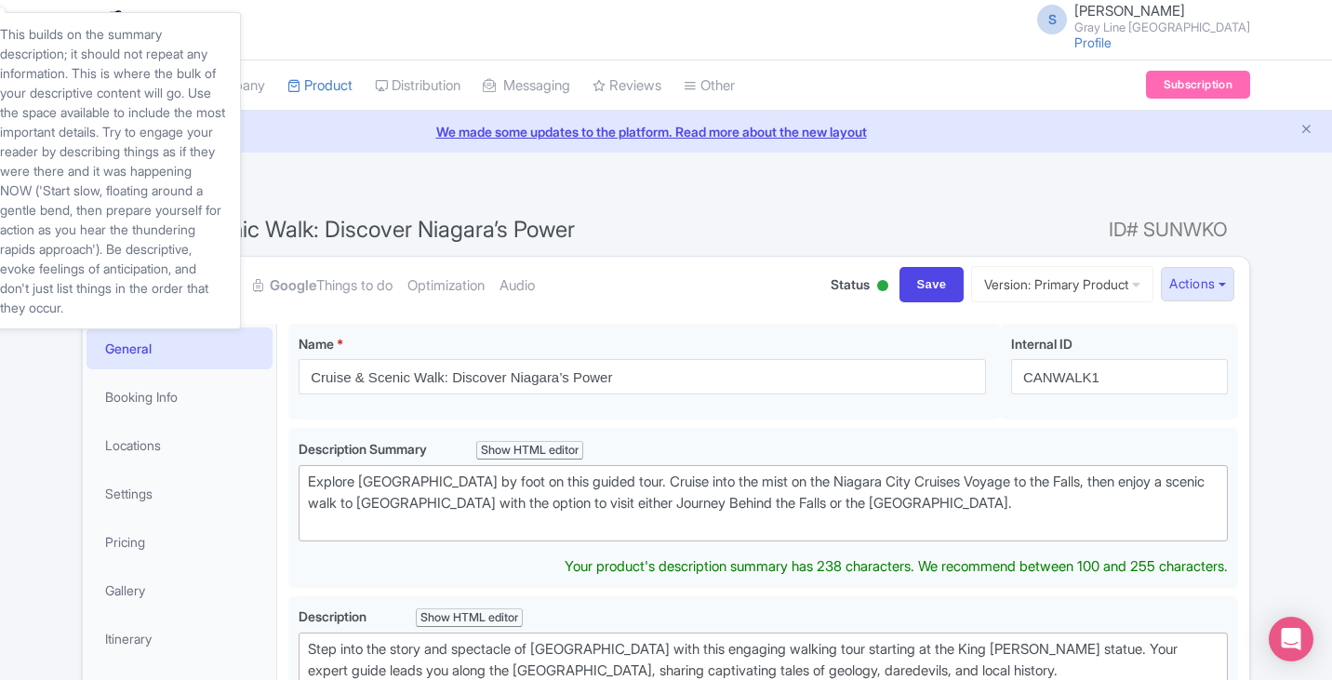
click at [378, 177] on div "← Back to Products" at bounding box center [666, 193] width 1168 height 36
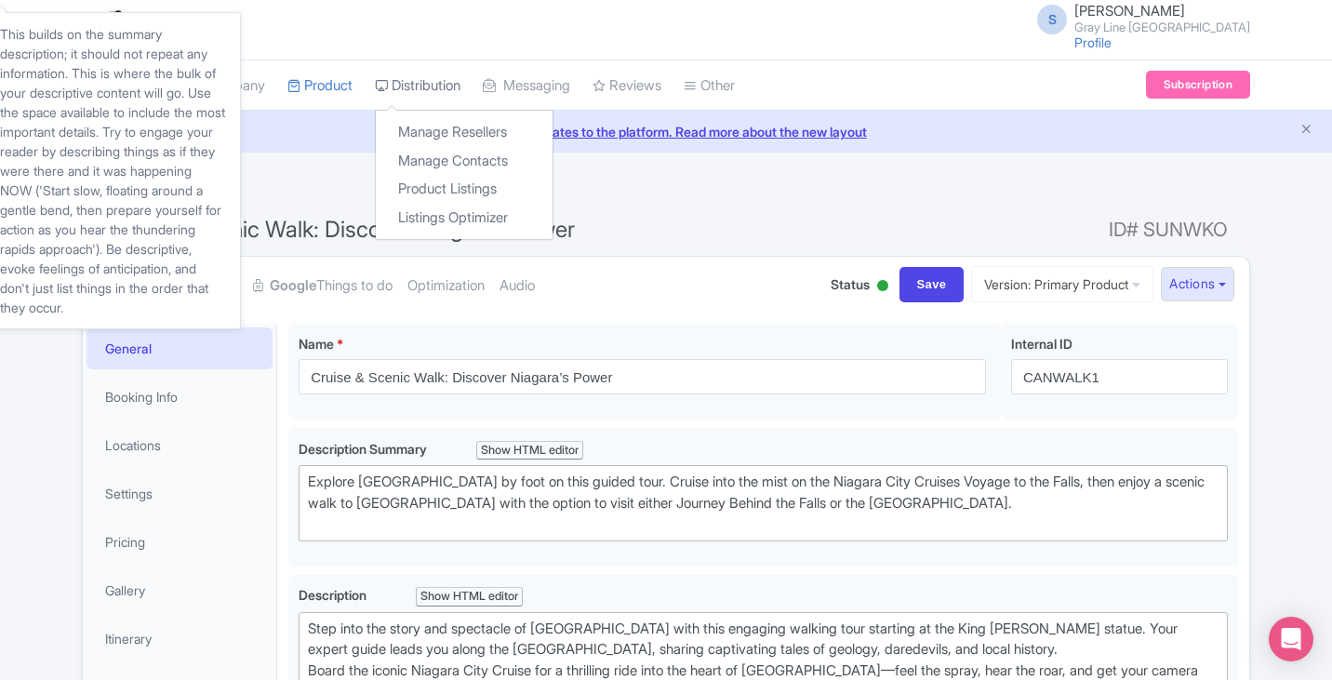
click at [430, 86] on link "Distribution" at bounding box center [418, 85] width 86 height 51
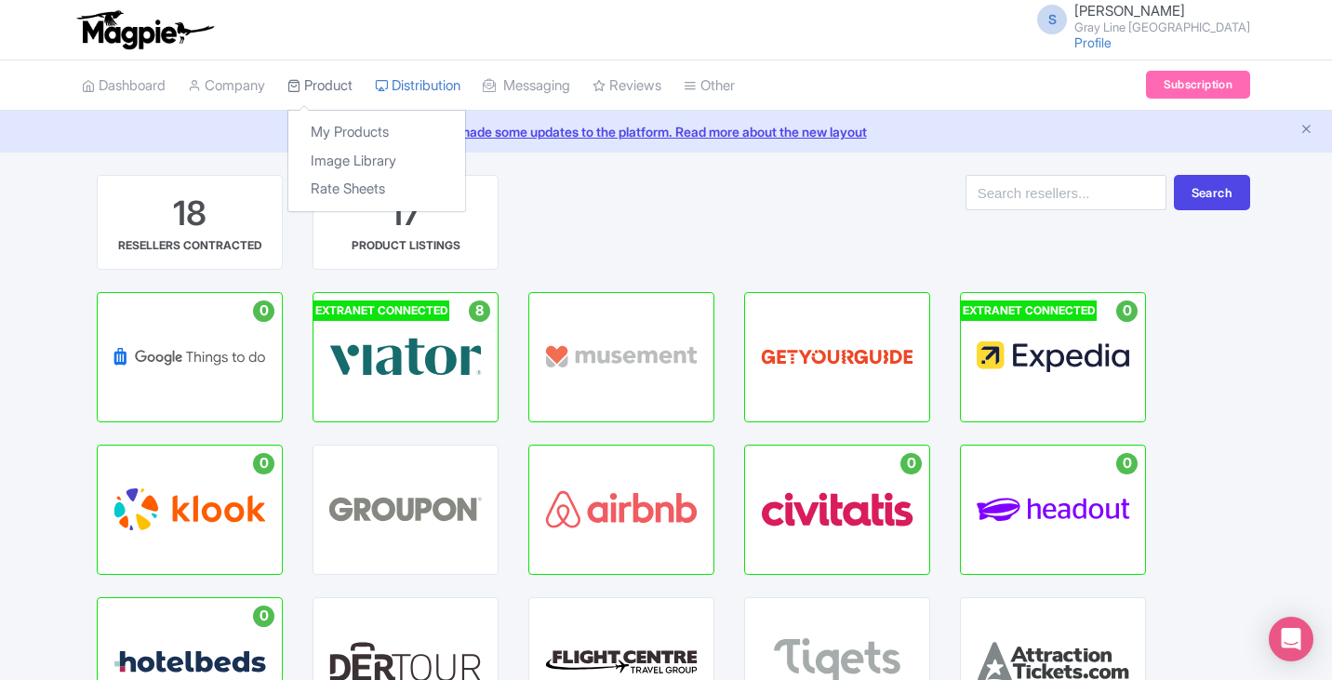
click at [338, 91] on link "Product" at bounding box center [319, 85] width 65 height 51
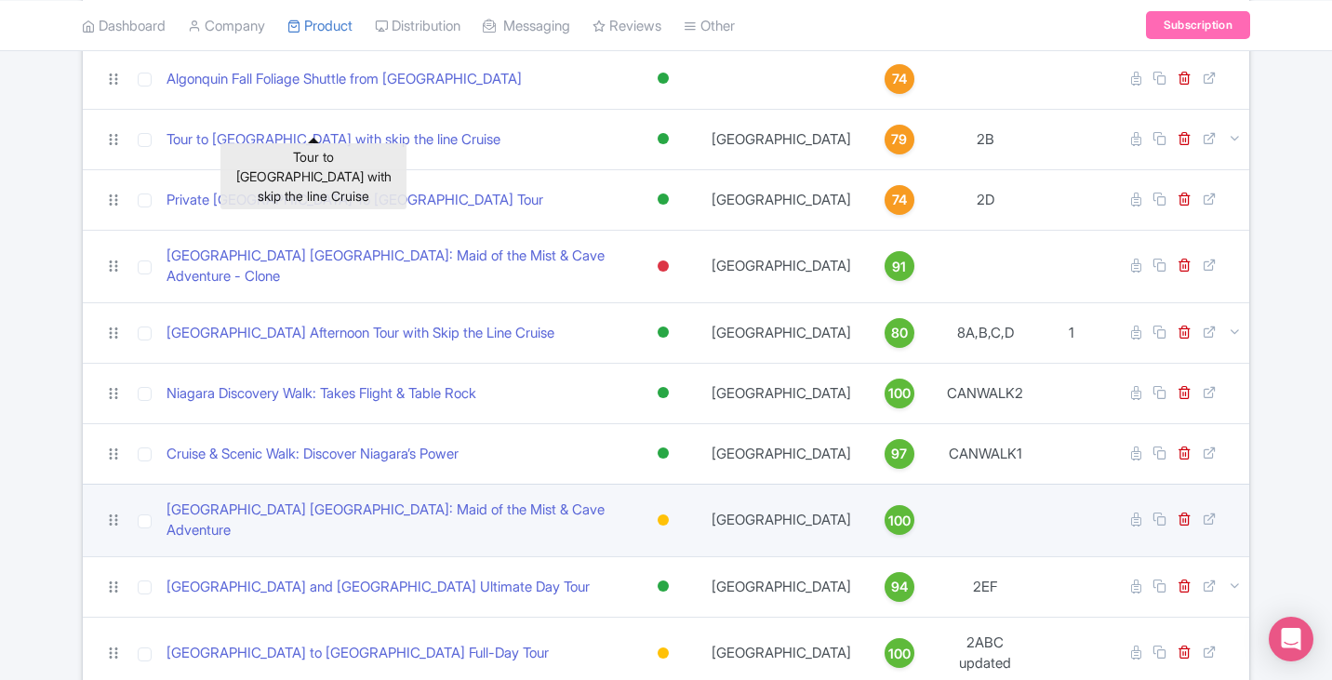
scroll to position [558, 0]
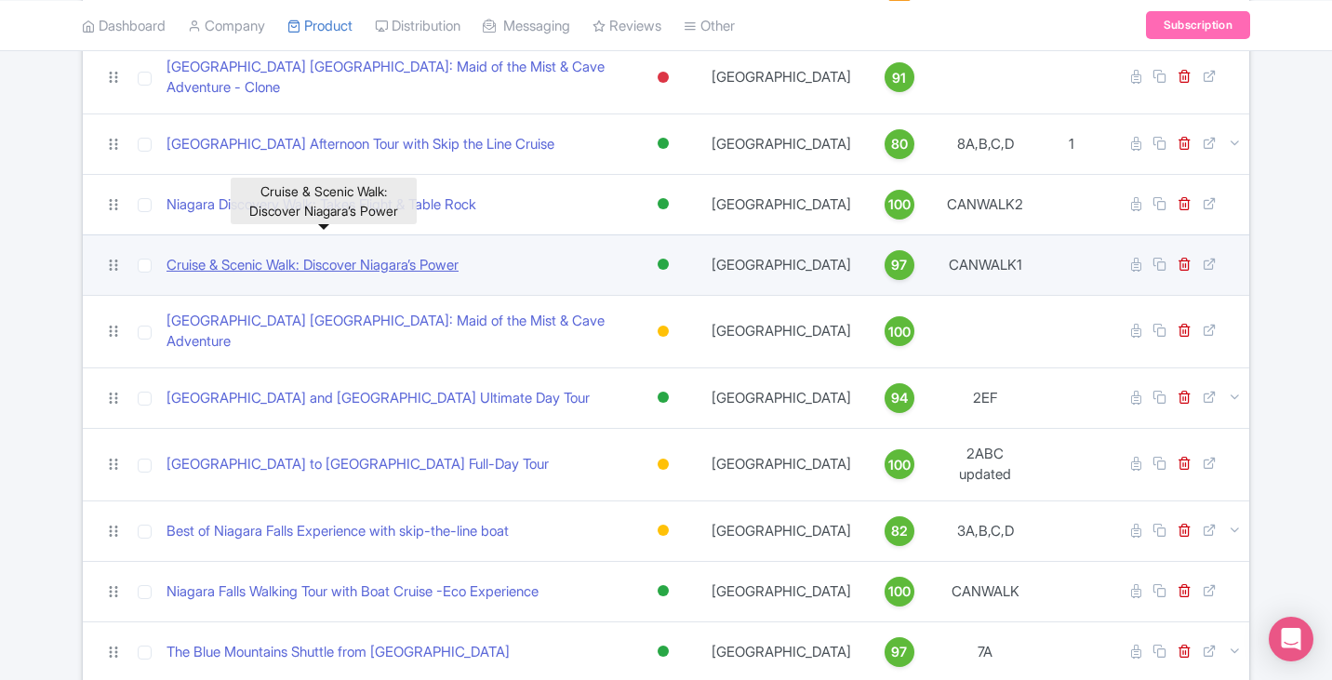
click at [412, 255] on link "Cruise & Scenic Walk: Discover Niagara’s Power" at bounding box center [313, 265] width 292 height 21
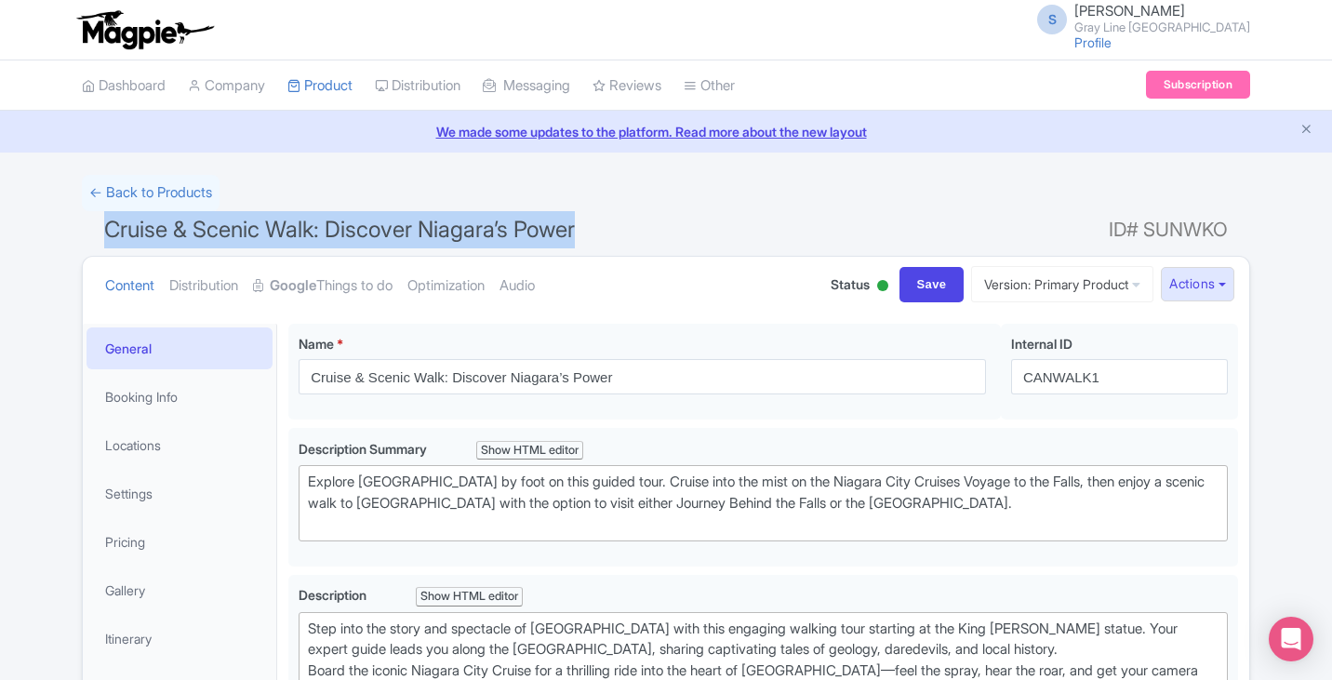
drag, startPoint x: 603, startPoint y: 223, endPoint x: 106, endPoint y: 230, distance: 496.8
click at [106, 230] on h1 "Cruise & Scenic Walk: Discover Niagara’s Power ID# SUNWKO" at bounding box center [666, 233] width 1168 height 45
copy span "Cruise & Scenic Walk: Discover Niagara’s Power"
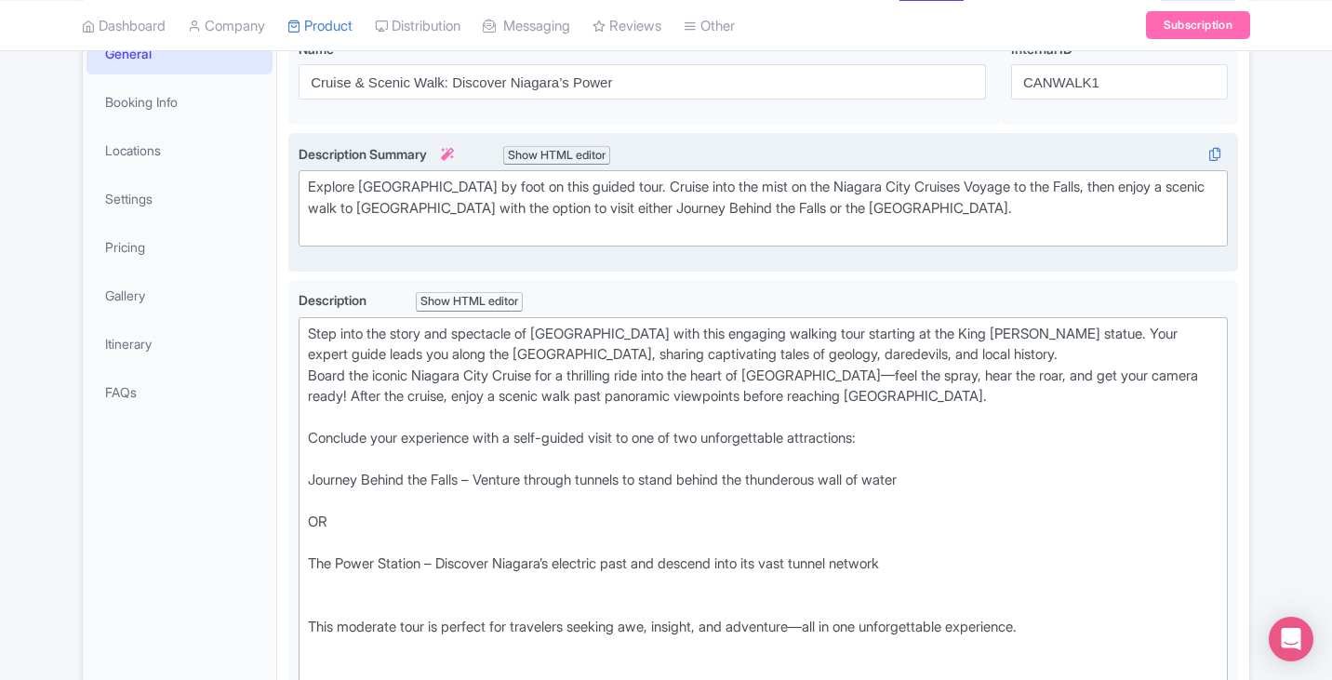
scroll to position [372, 0]
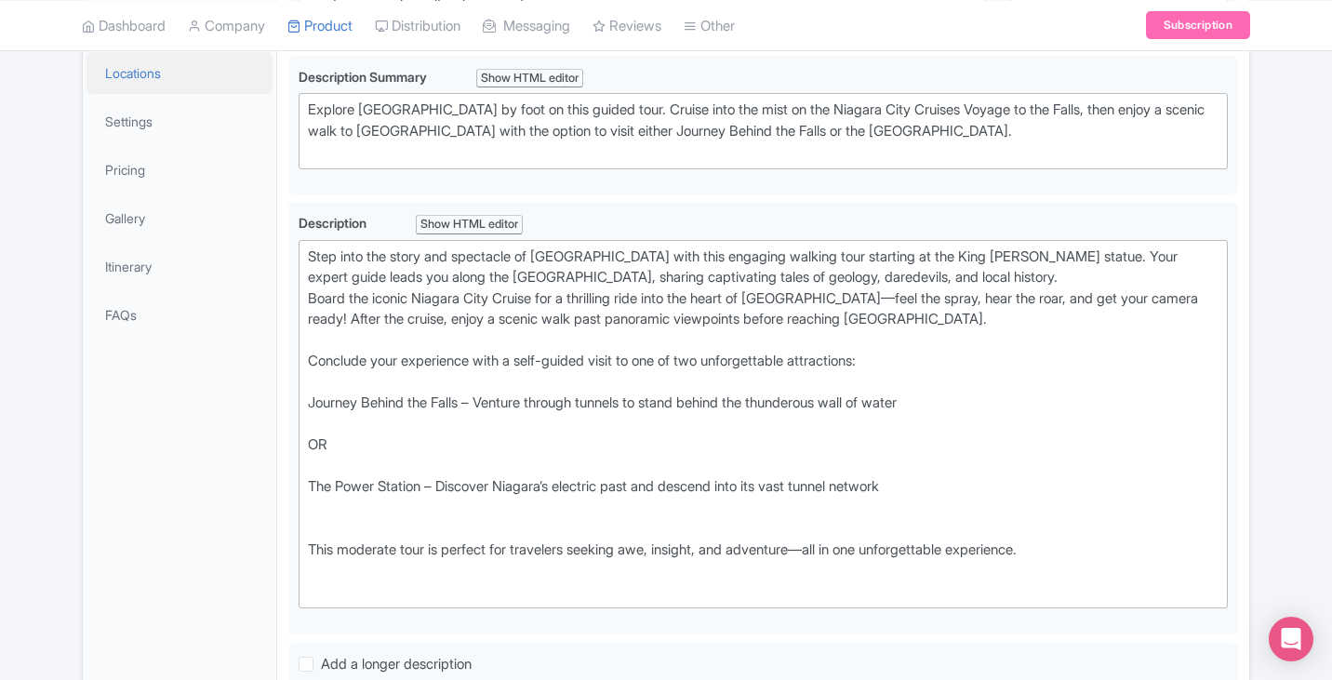
click at [141, 85] on link "Locations" at bounding box center [180, 73] width 186 height 42
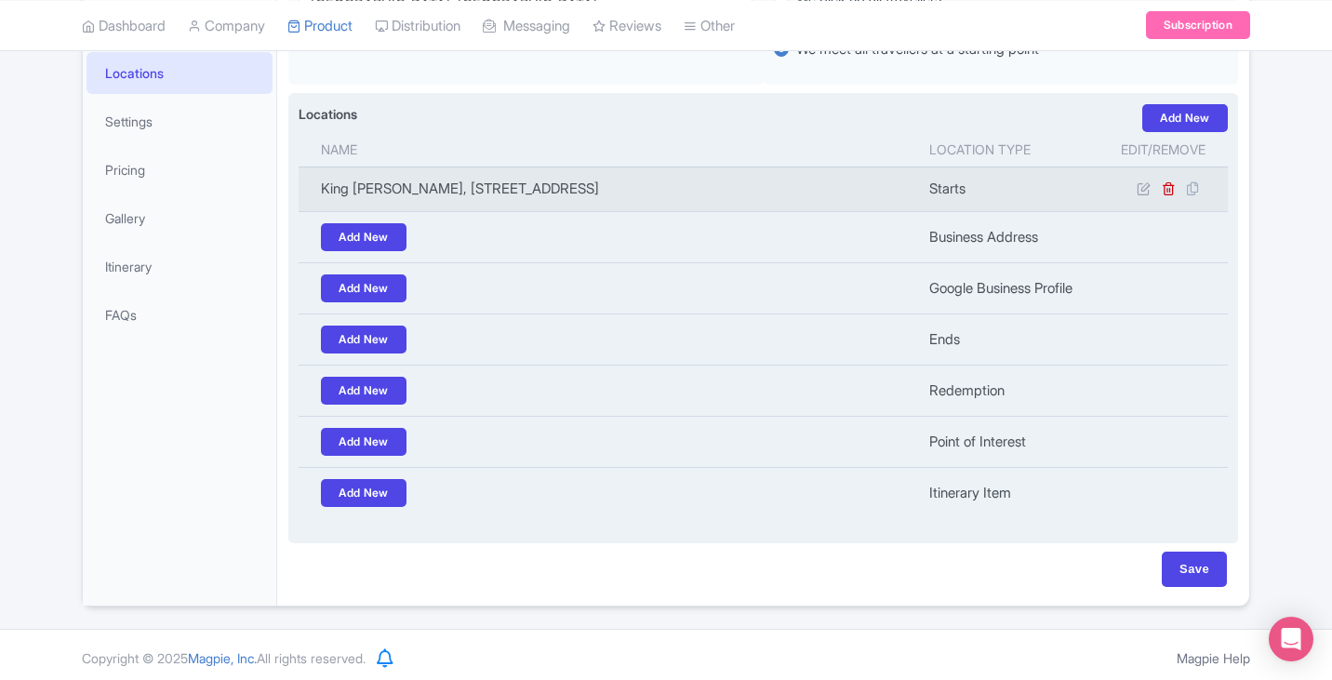
drag, startPoint x: 859, startPoint y: 191, endPoint x: 318, endPoint y: 186, distance: 540.5
click at [318, 186] on td "King George VI, 5208 Niagara River Pkwy, Niagara Falls, ON L2G 3N4, Canada" at bounding box center [609, 189] width 620 height 45
copy td "King George VI, 5208 Niagara River Pkwy, Niagara Falls, ON L2G 3N4, Canada"
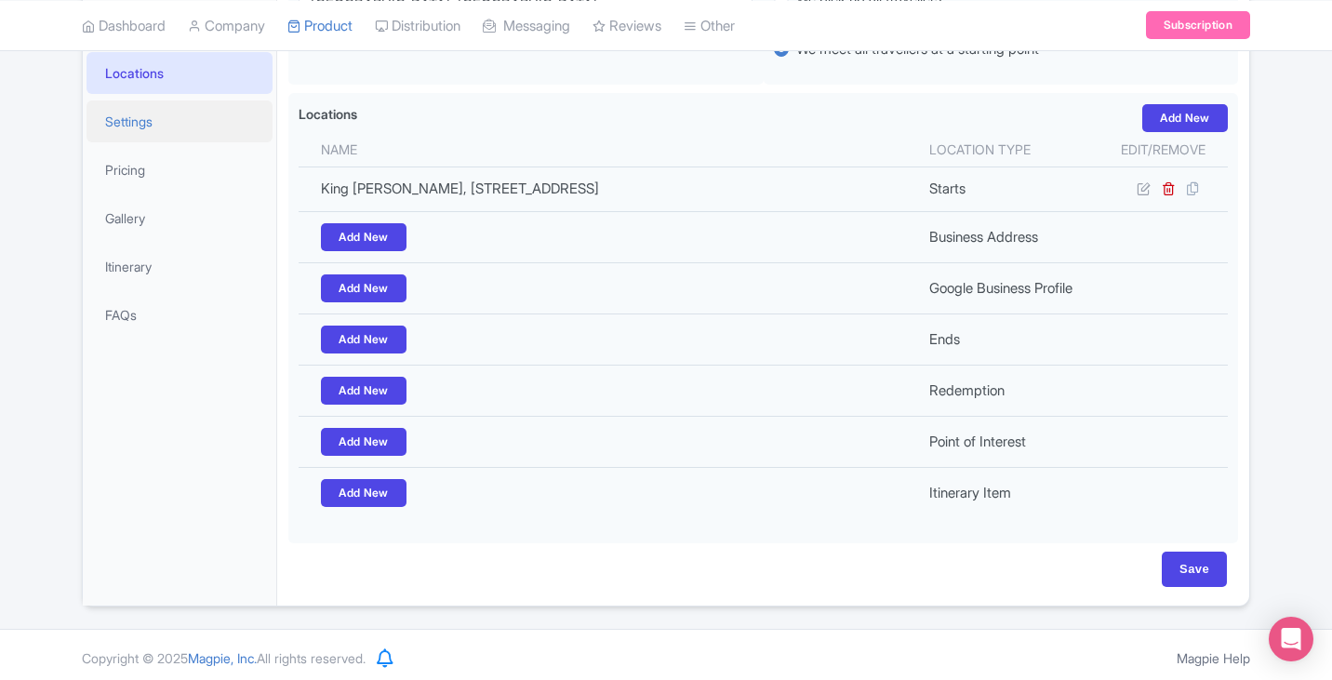
scroll to position [93, 0]
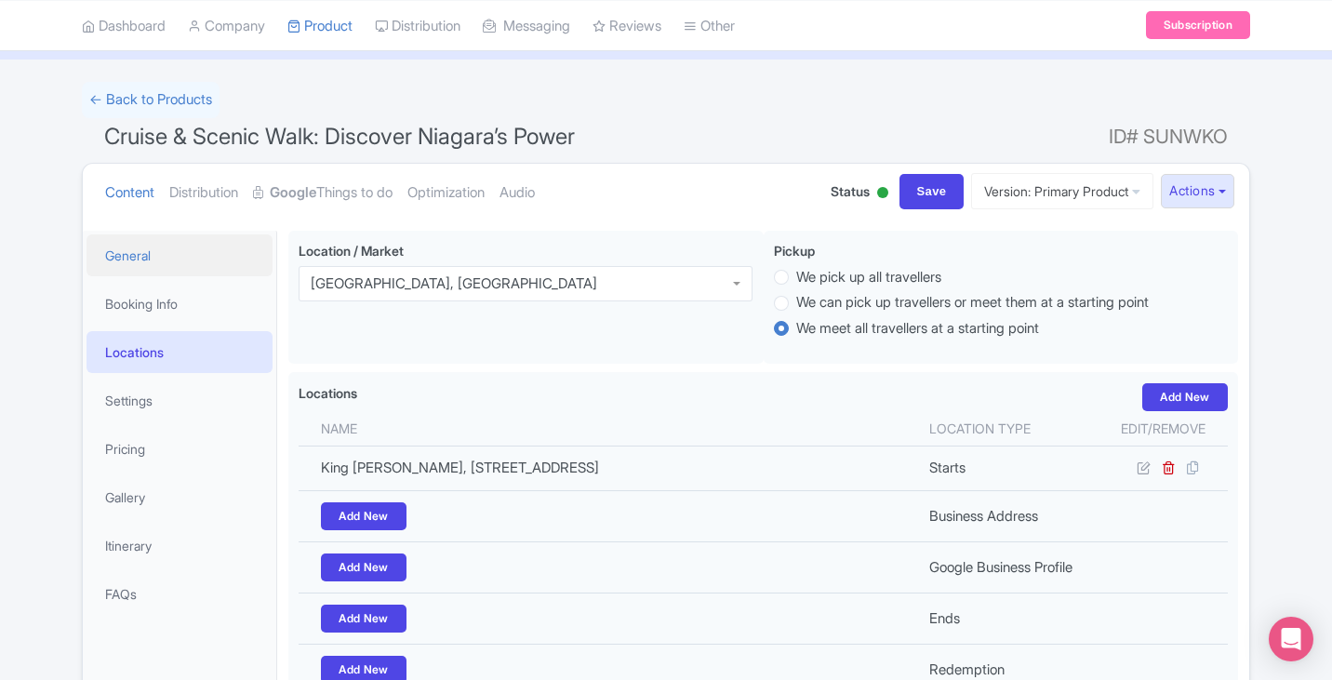
click at [155, 266] on link "General" at bounding box center [180, 255] width 186 height 42
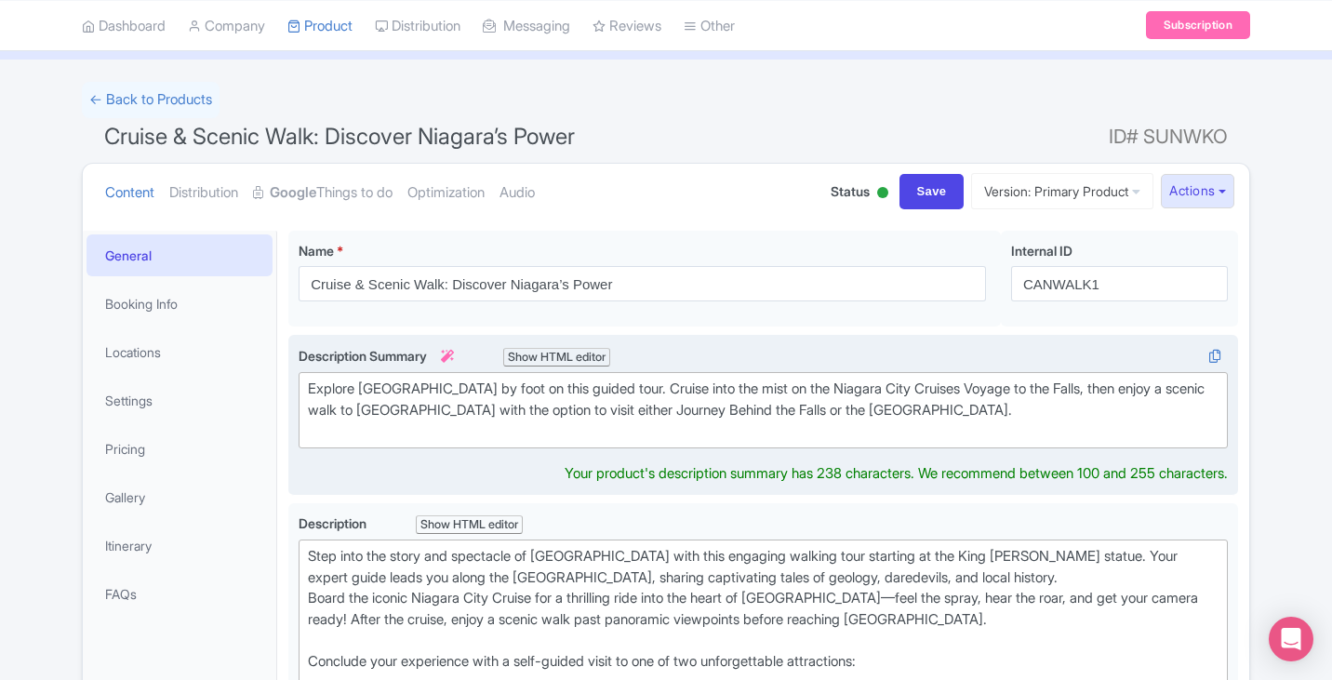
scroll to position [113, 0]
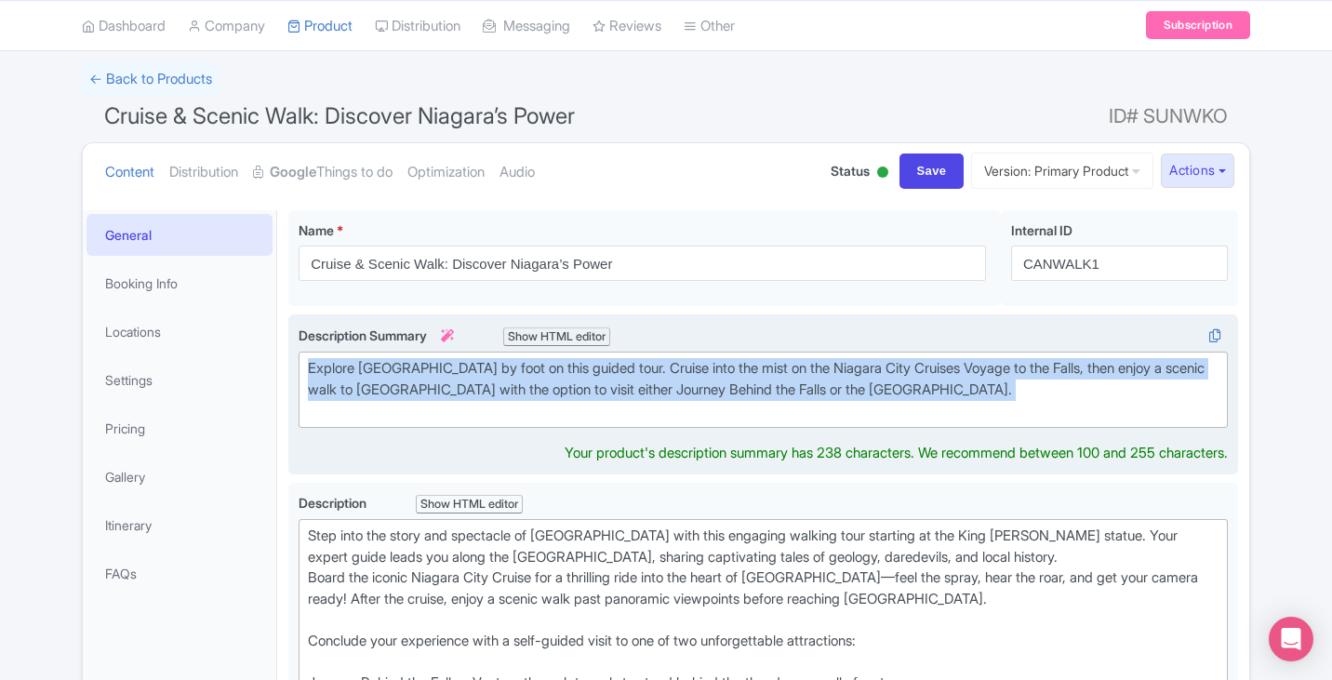
drag, startPoint x: 988, startPoint y: 420, endPoint x: 309, endPoint y: 359, distance: 681.7
click at [309, 359] on div "Explore Niagara Falls by foot on this guided tour. Cruise into the mist on the …" at bounding box center [763, 389] width 911 height 63
type trix-editor "<div>Explore Niagara Falls by foot on this guided tour. Cruise into the mist on…"
copy div "Explore Niagara Falls by foot on this guided tour. Cruise into the mist on the …"
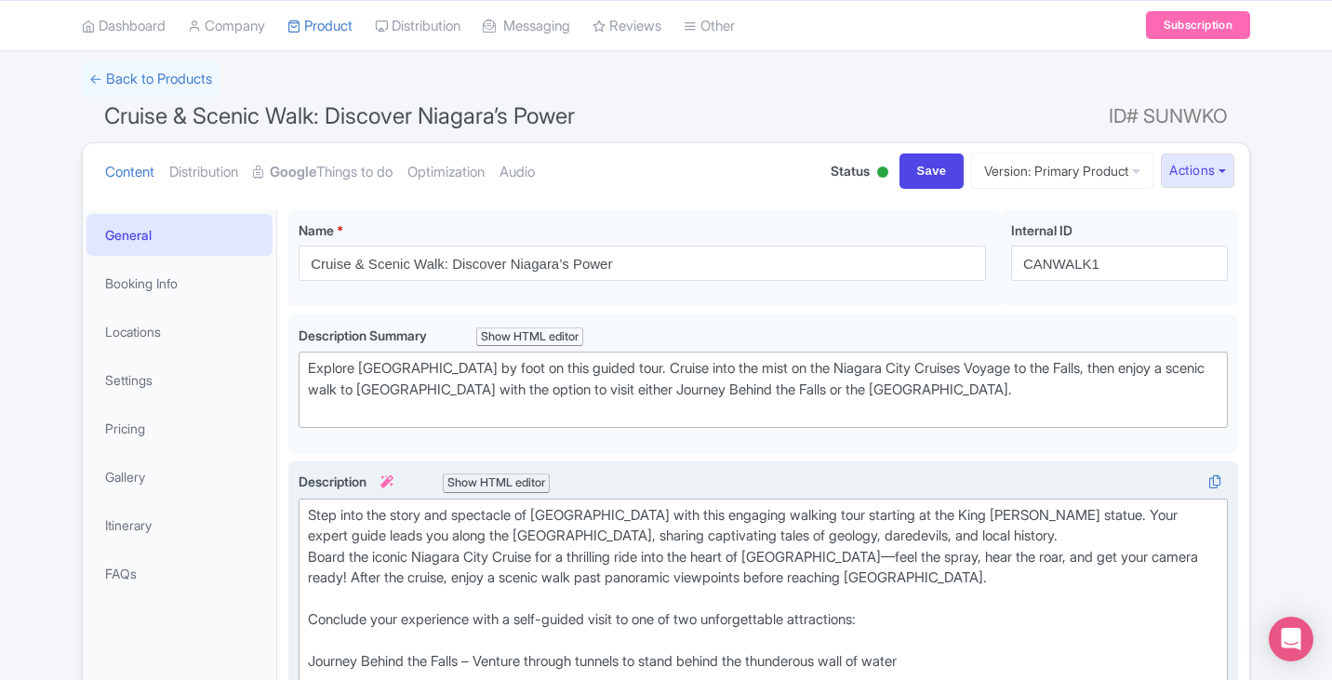
click at [506, 550] on div "Step into the story and spectacle of Niagara Falls with this engaging walking t…" at bounding box center [763, 683] width 911 height 356
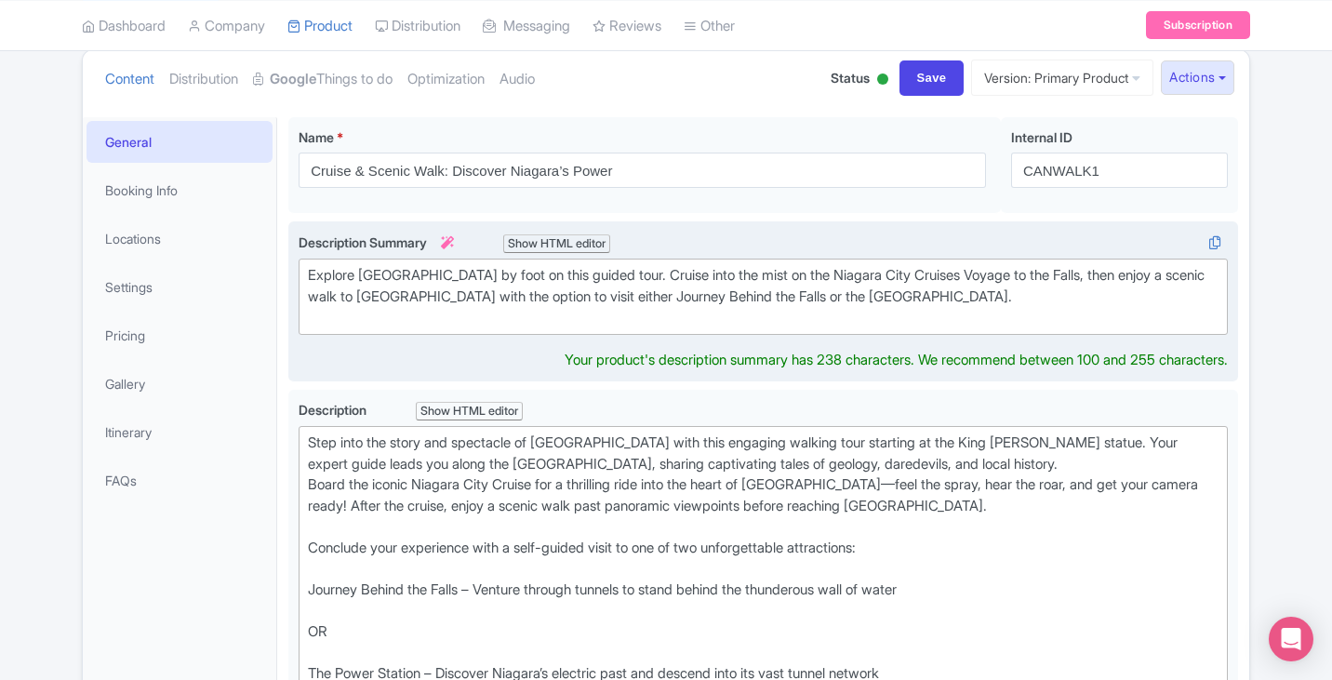
scroll to position [227, 0]
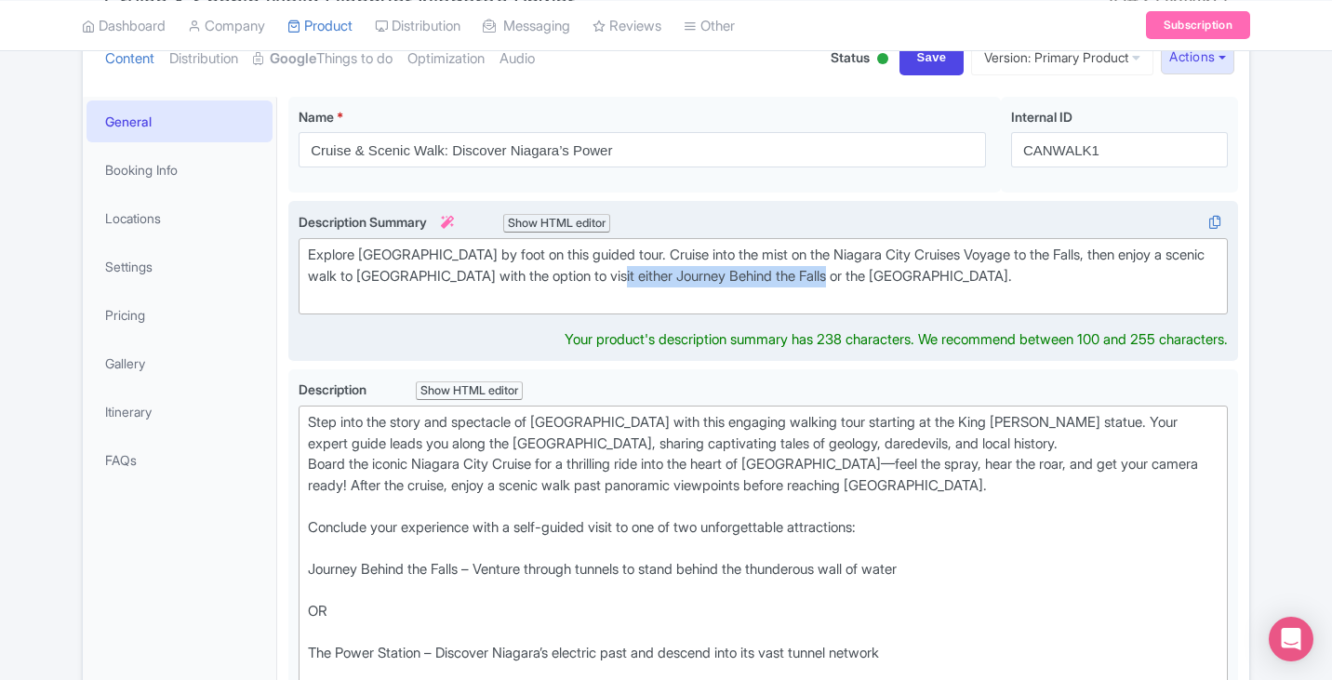
drag, startPoint x: 632, startPoint y: 276, endPoint x: 857, endPoint y: 278, distance: 225.1
click at [858, 279] on div "Explore Niagara Falls by foot on this guided tour. Cruise into the mist on the …" at bounding box center [763, 276] width 911 height 63
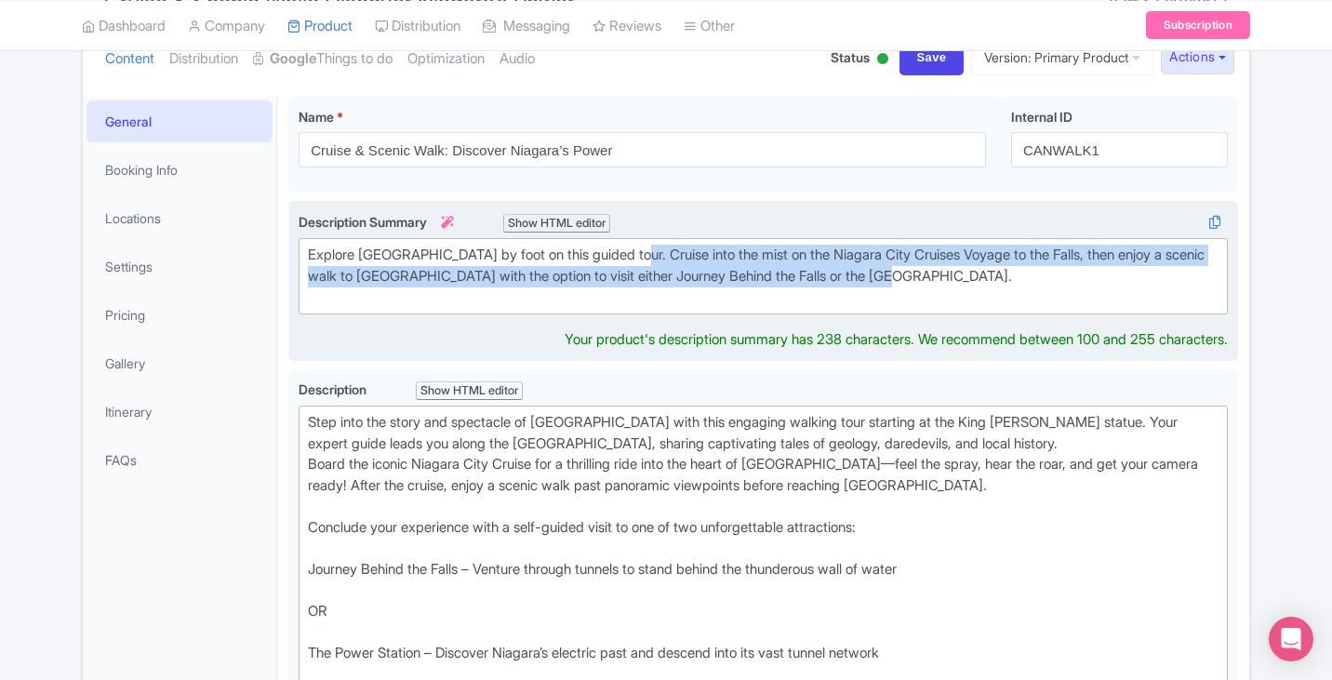
drag, startPoint x: 630, startPoint y: 252, endPoint x: 987, endPoint y: 272, distance: 357.7
click at [987, 272] on div "Explore Niagara Falls by foot on this guided tour. Cruise into the mist on the …" at bounding box center [763, 276] width 911 height 63
copy div "Cruise into the mist on the Niagara City Cruises Voyage to the Falls, then enjo…"
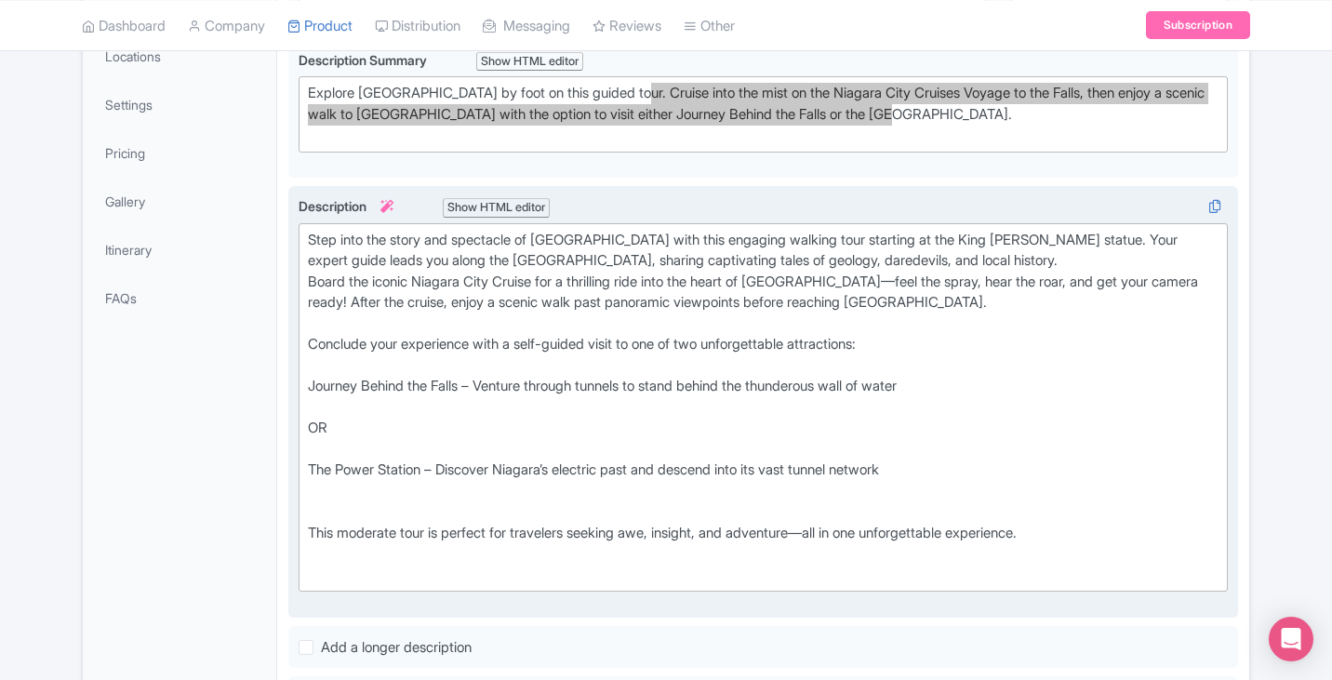
scroll to position [413, 0]
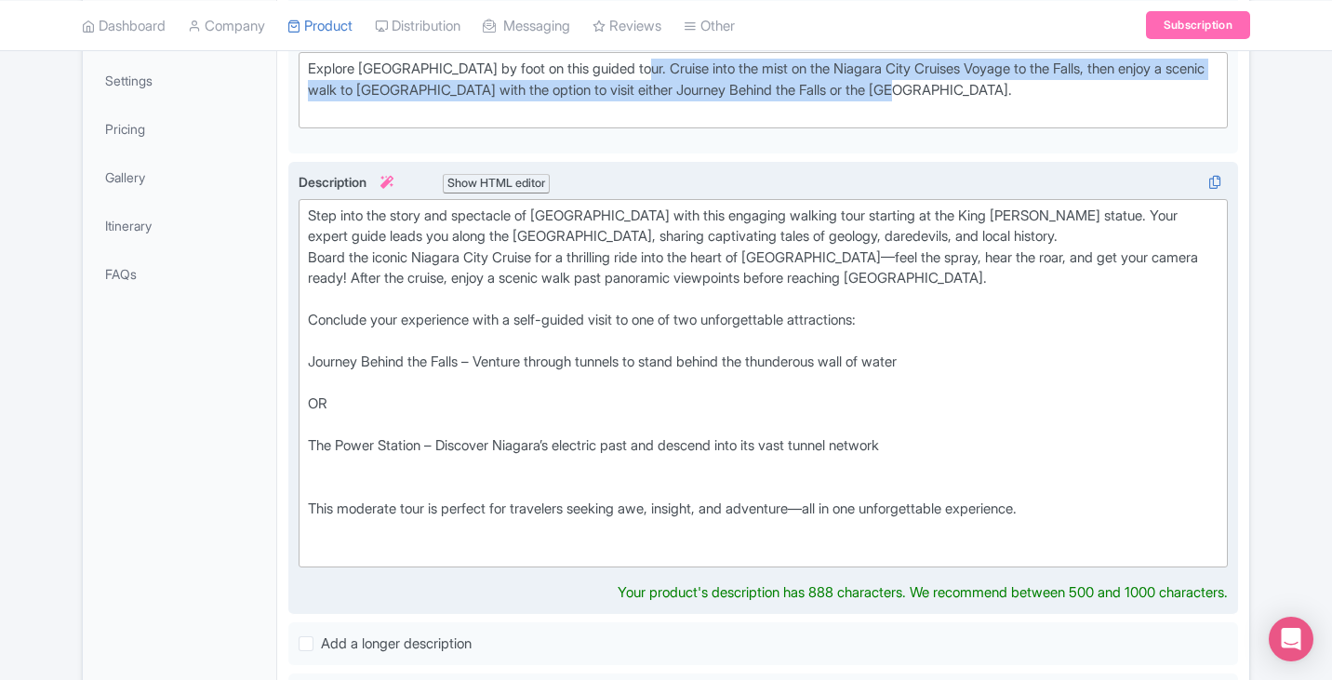
drag, startPoint x: 1136, startPoint y: 507, endPoint x: 300, endPoint y: 221, distance: 883.7
click at [300, 221] on trix-editor "Step into the story and spectacle of Niagara Falls with this engaging walking t…" at bounding box center [763, 383] width 929 height 369
type trix-editor "<div>Step into the story and spectacle of Niagara Falls with this engaging walk…"
copy div "Step into the story and spectacle of Niagara Falls with this engaging walking t…"
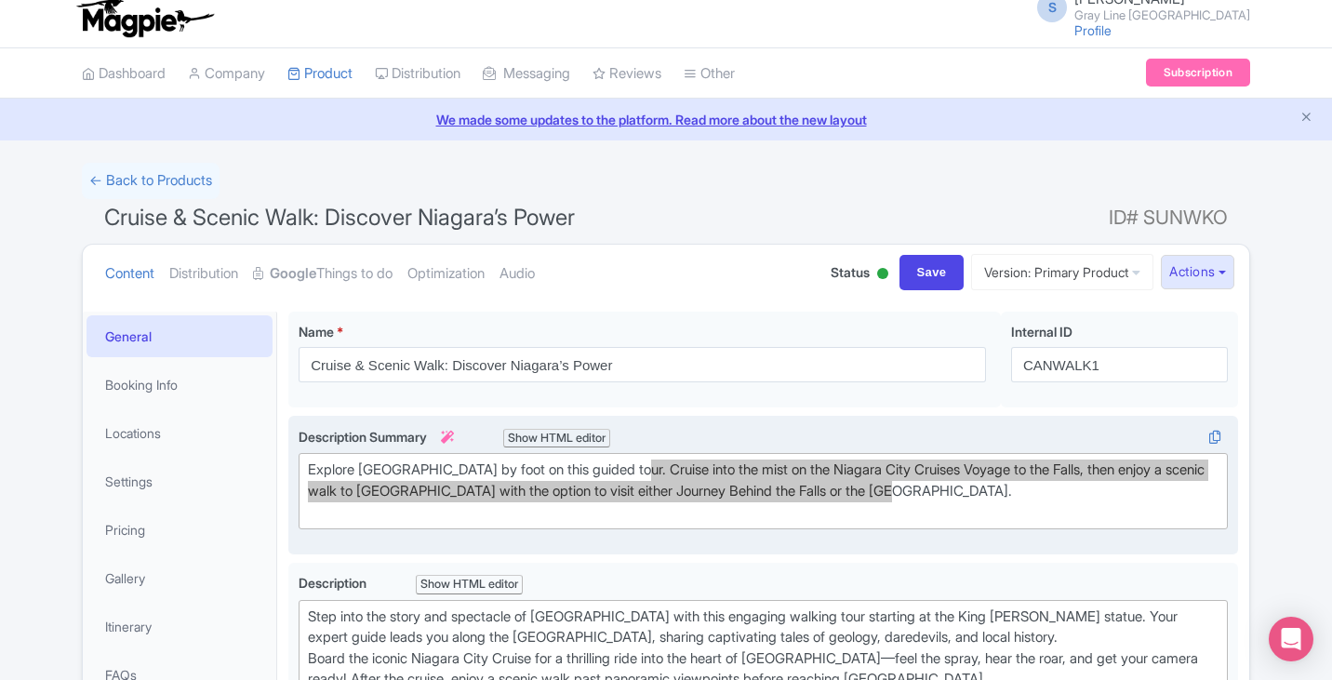
scroll to position [0, 0]
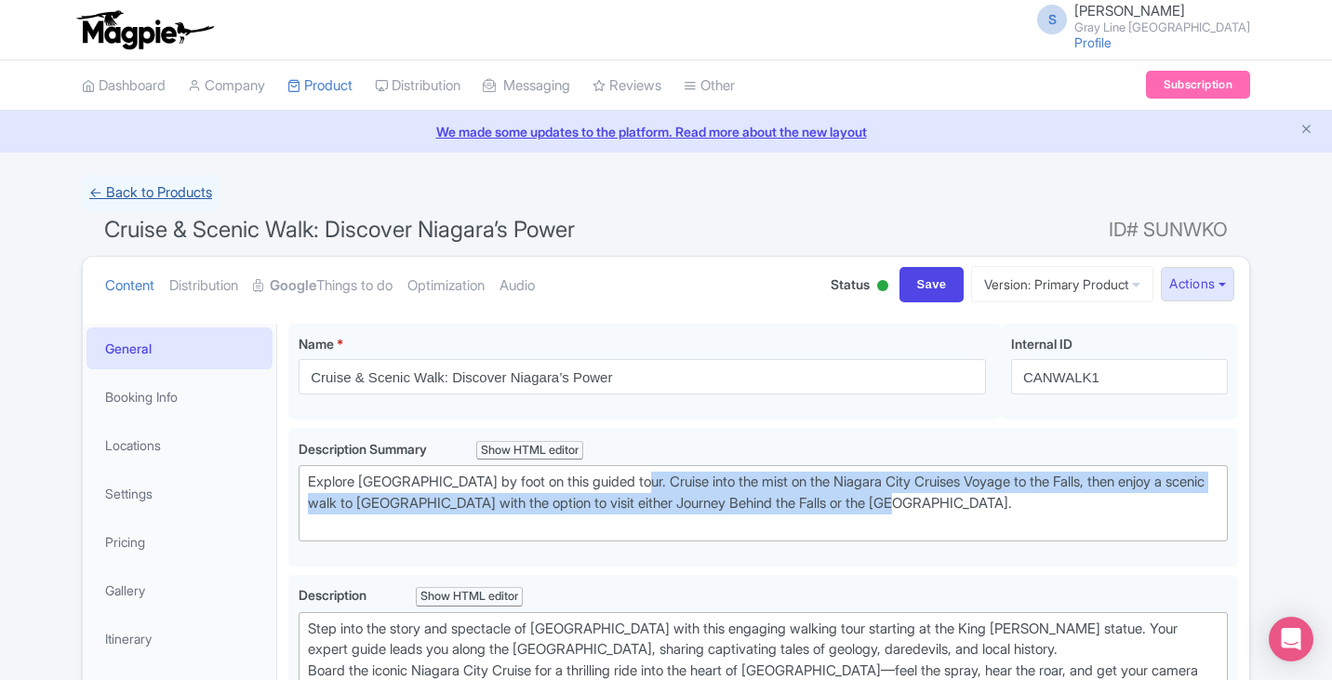
click at [206, 202] on link "← Back to Products" at bounding box center [151, 193] width 138 height 36
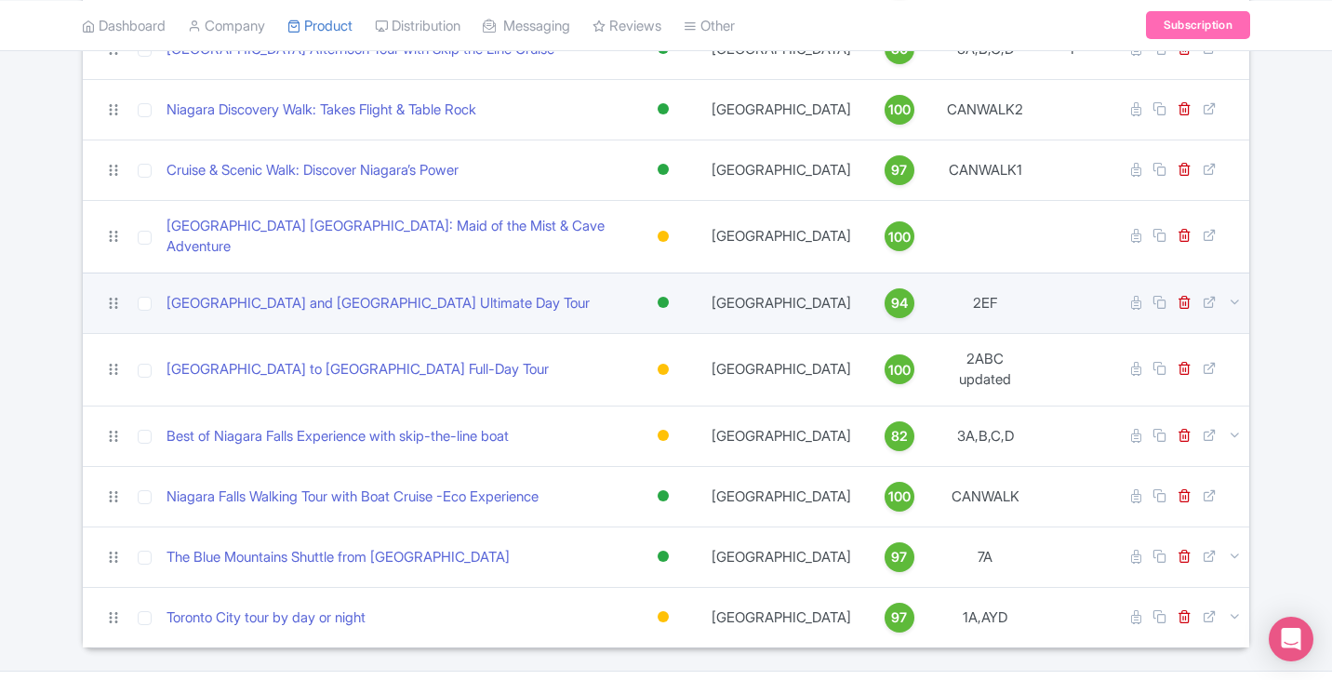
scroll to position [560, 0]
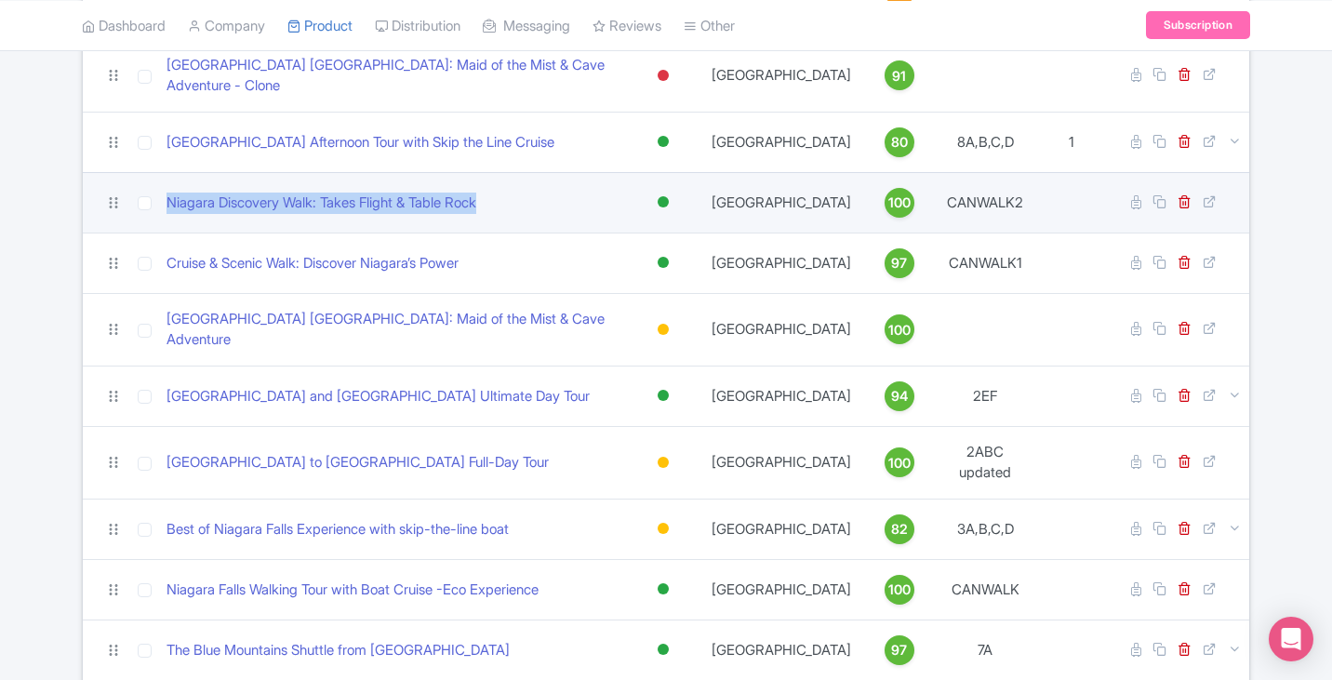
drag, startPoint x: 569, startPoint y: 177, endPoint x: 159, endPoint y: 166, distance: 410.4
click at [159, 172] on td "Niagara Discovery Walk: Takes Flight & Table Rock" at bounding box center [392, 202] width 467 height 60
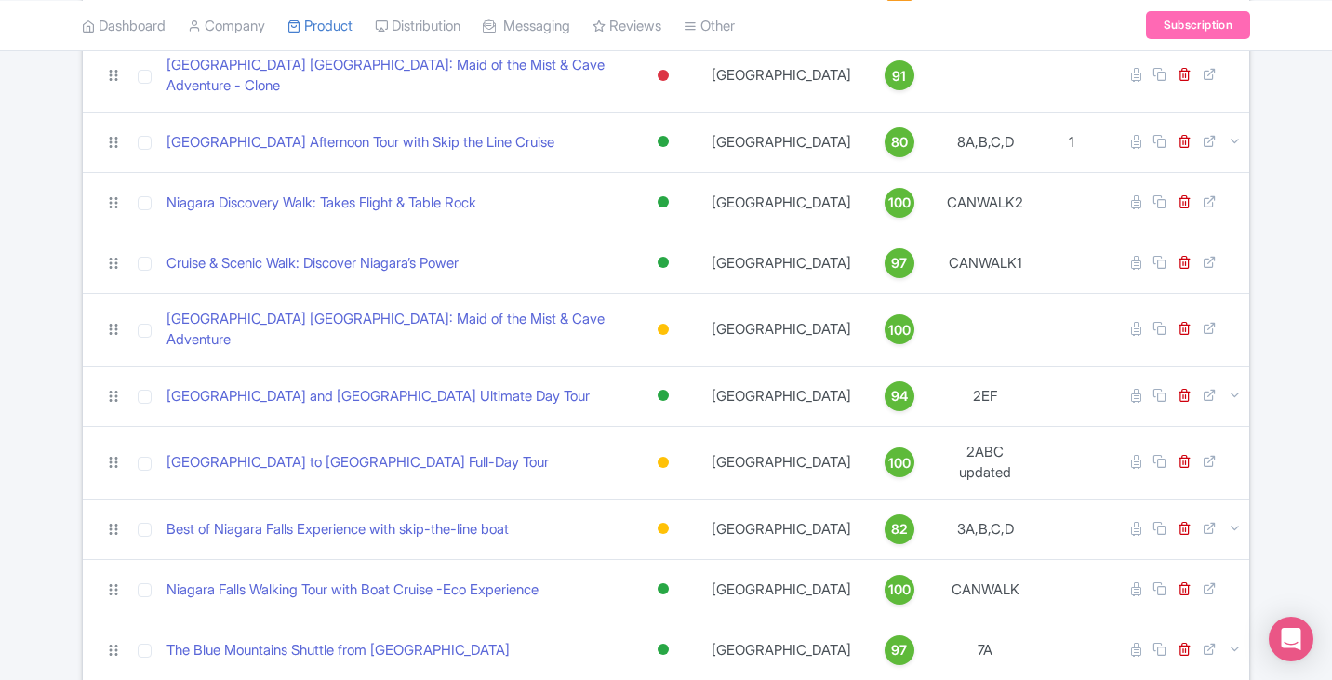
click at [46, 166] on div "Search Bulk Actions Delete Add to Collection Share Products Add to Collection C…" at bounding box center [666, 178] width 1332 height 1126
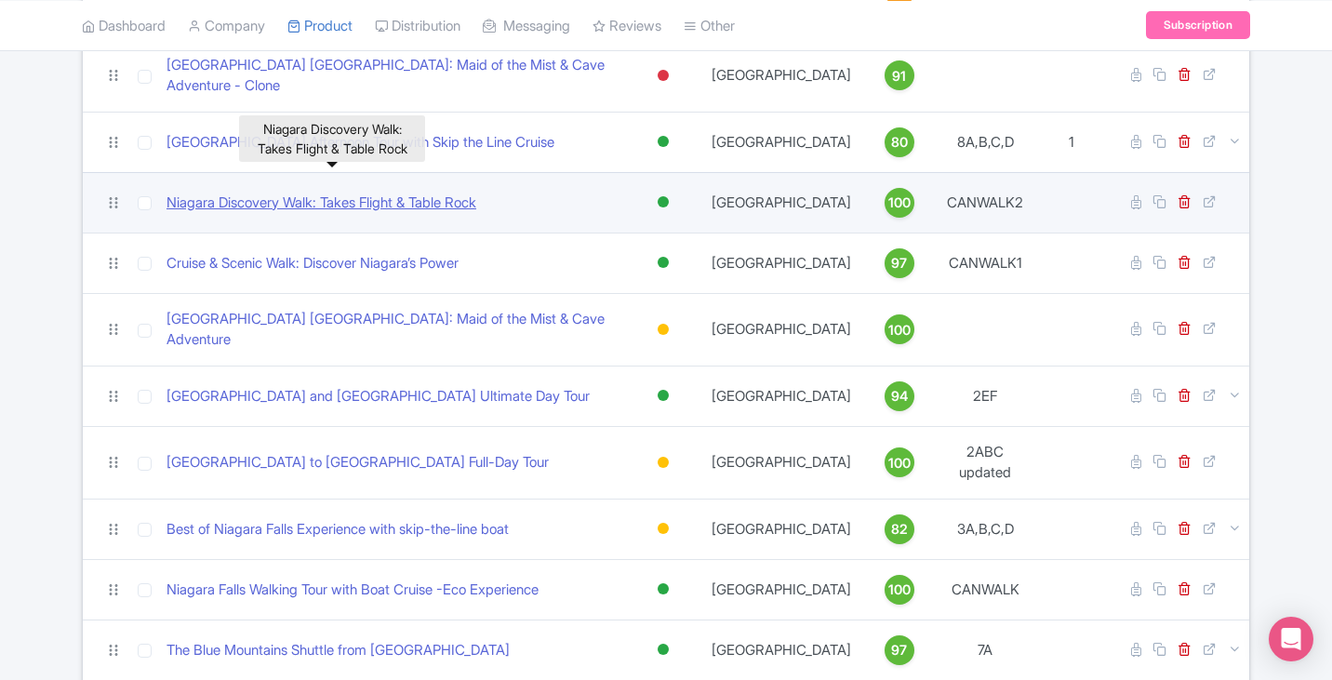
click at [415, 193] on link "Niagara Discovery Walk: Takes Flight & Table Rock" at bounding box center [322, 203] width 310 height 21
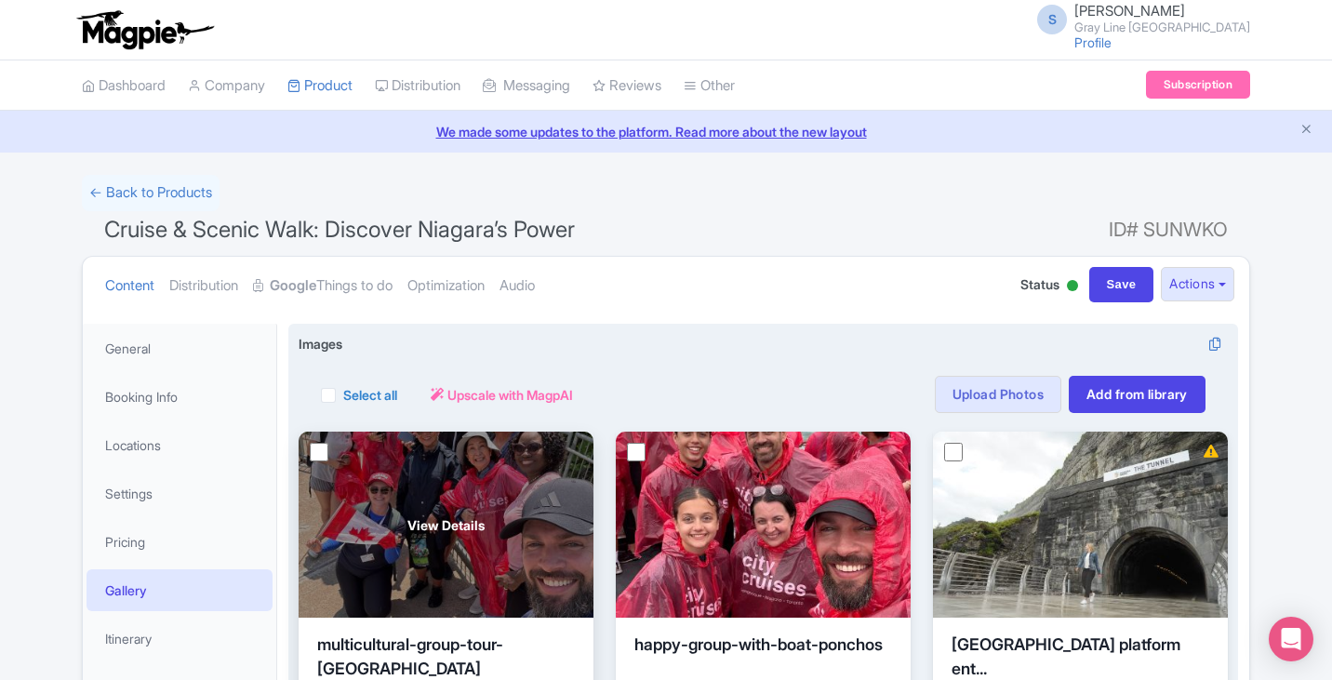
scroll to position [137, 0]
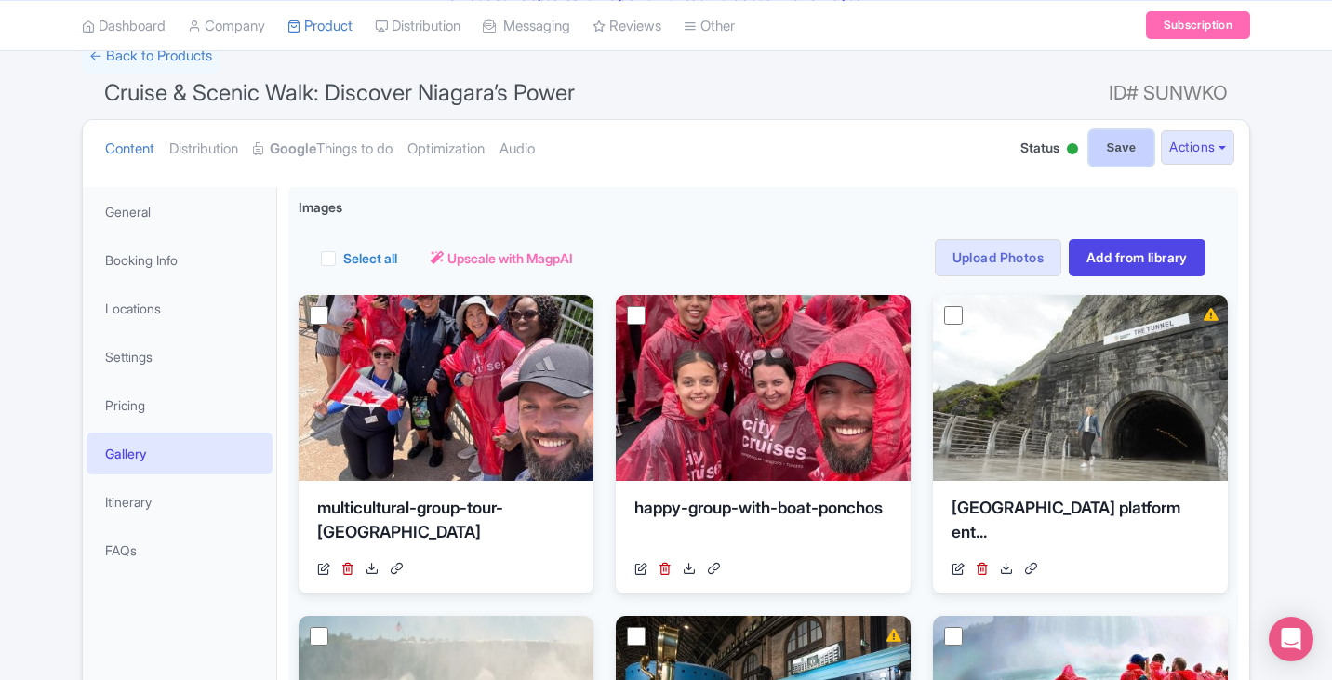
click at [1096, 150] on input "Save" at bounding box center [1121, 147] width 65 height 35
type input "Saving..."
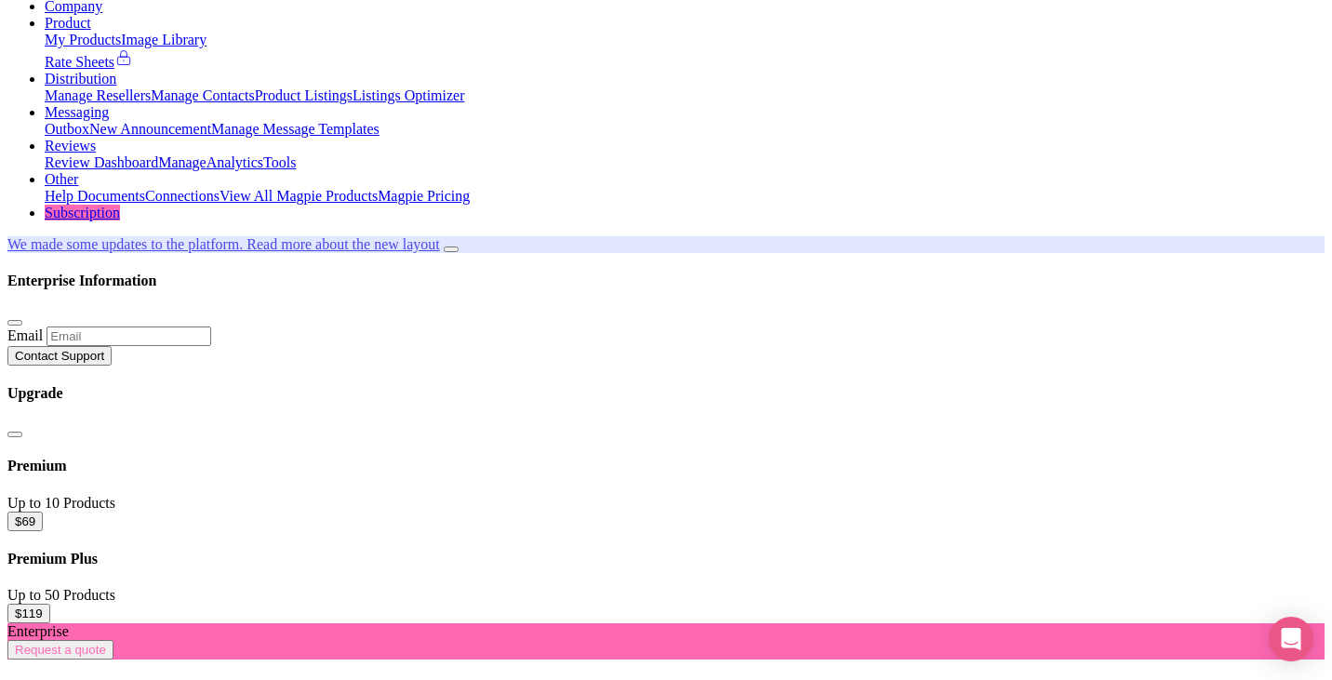
scroll to position [137, 0]
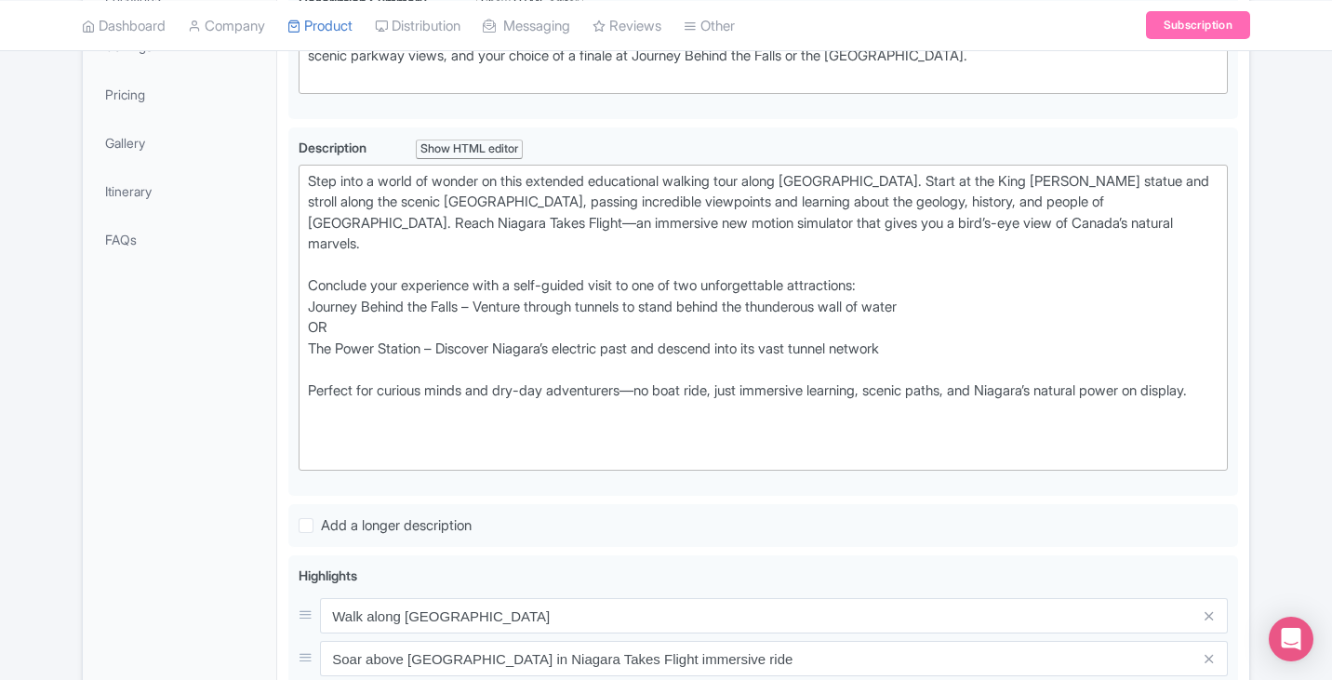
scroll to position [279, 0]
